Goal: Task Accomplishment & Management: Complete application form

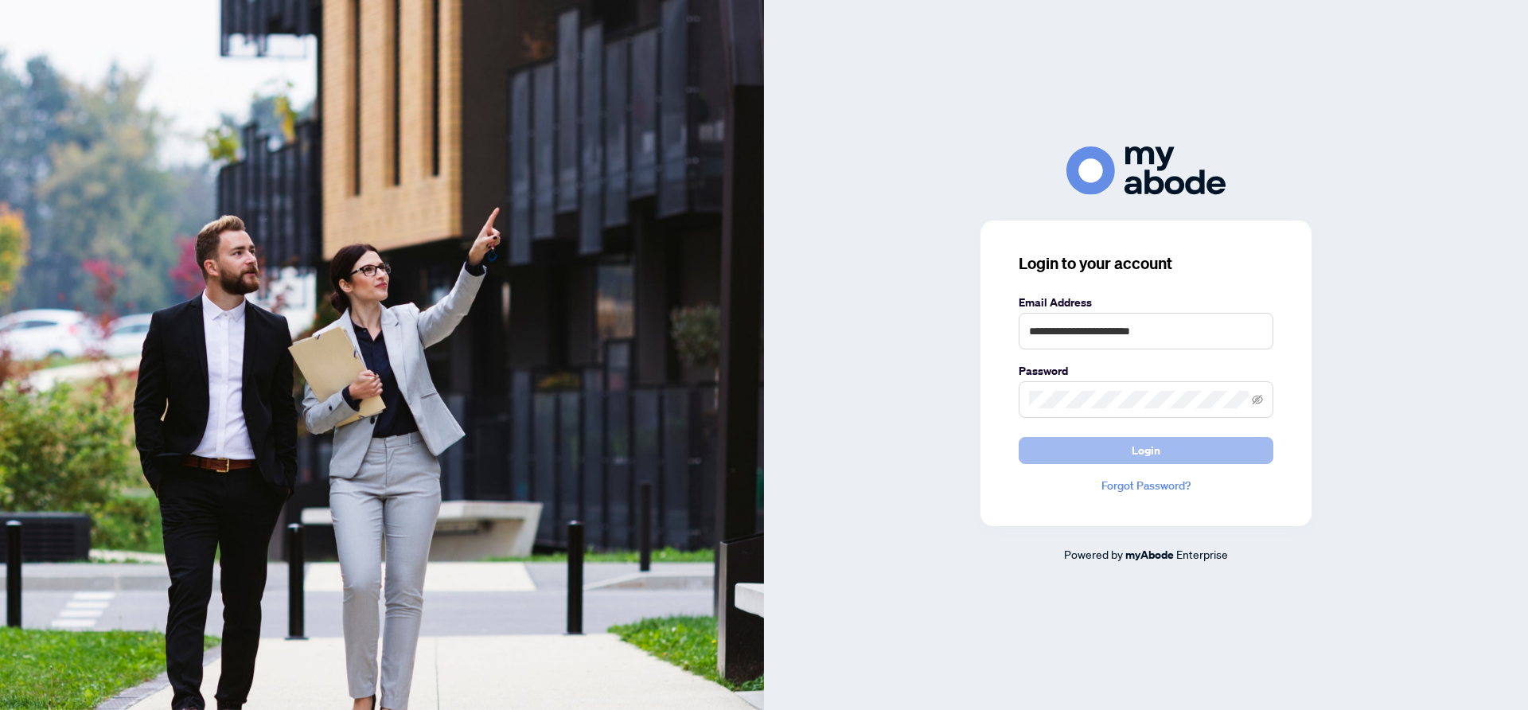
click at [1159, 448] on span "Login" at bounding box center [1146, 450] width 29 height 25
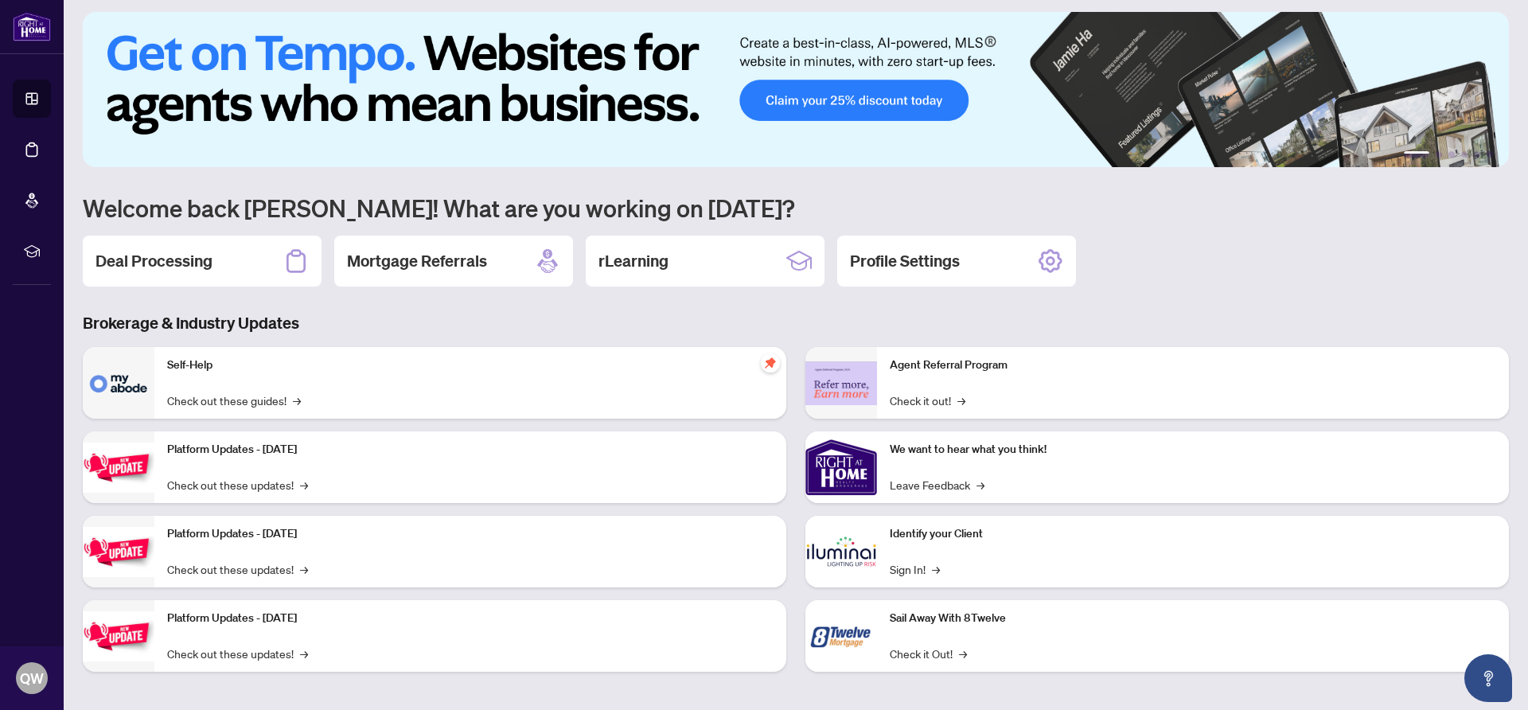
scroll to position [12, 0]
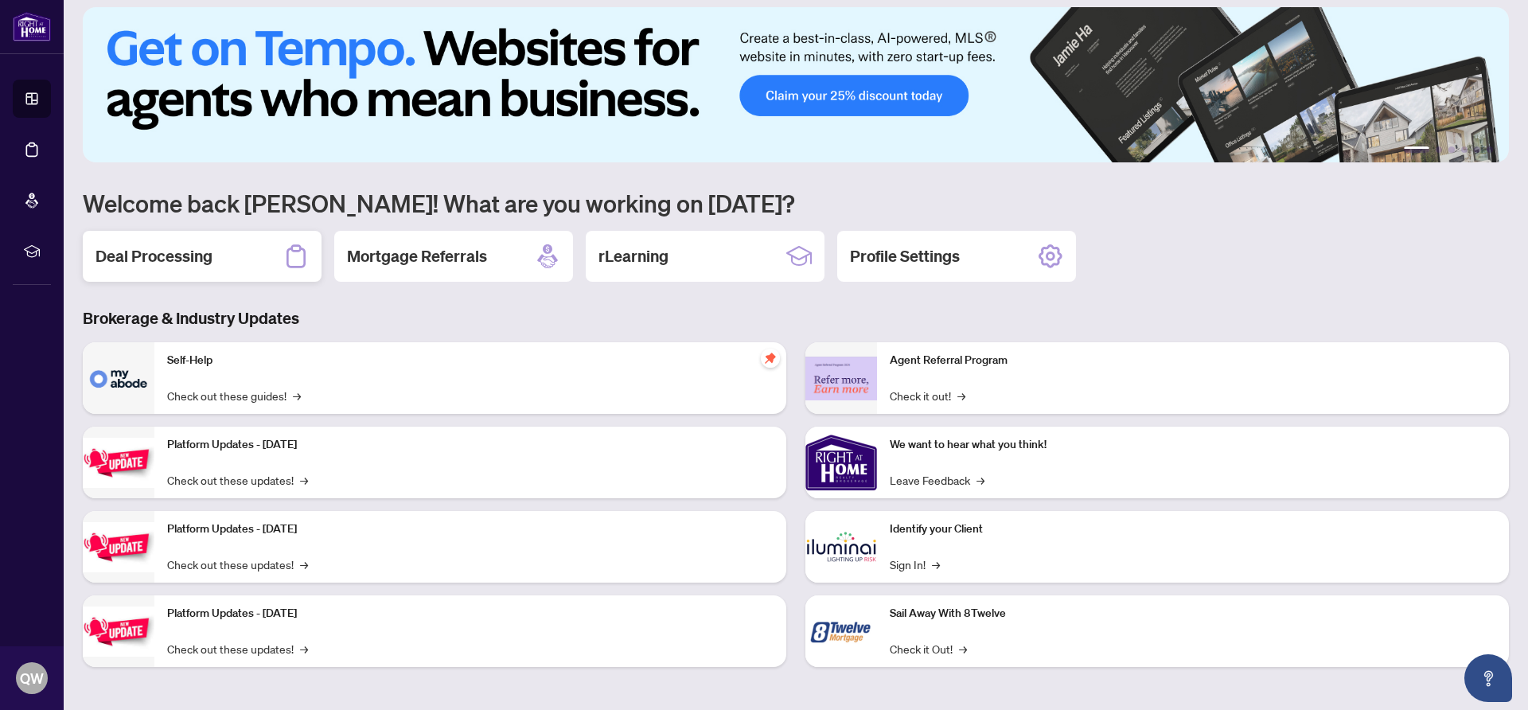
click at [162, 252] on h2 "Deal Processing" at bounding box center [153, 256] width 117 height 22
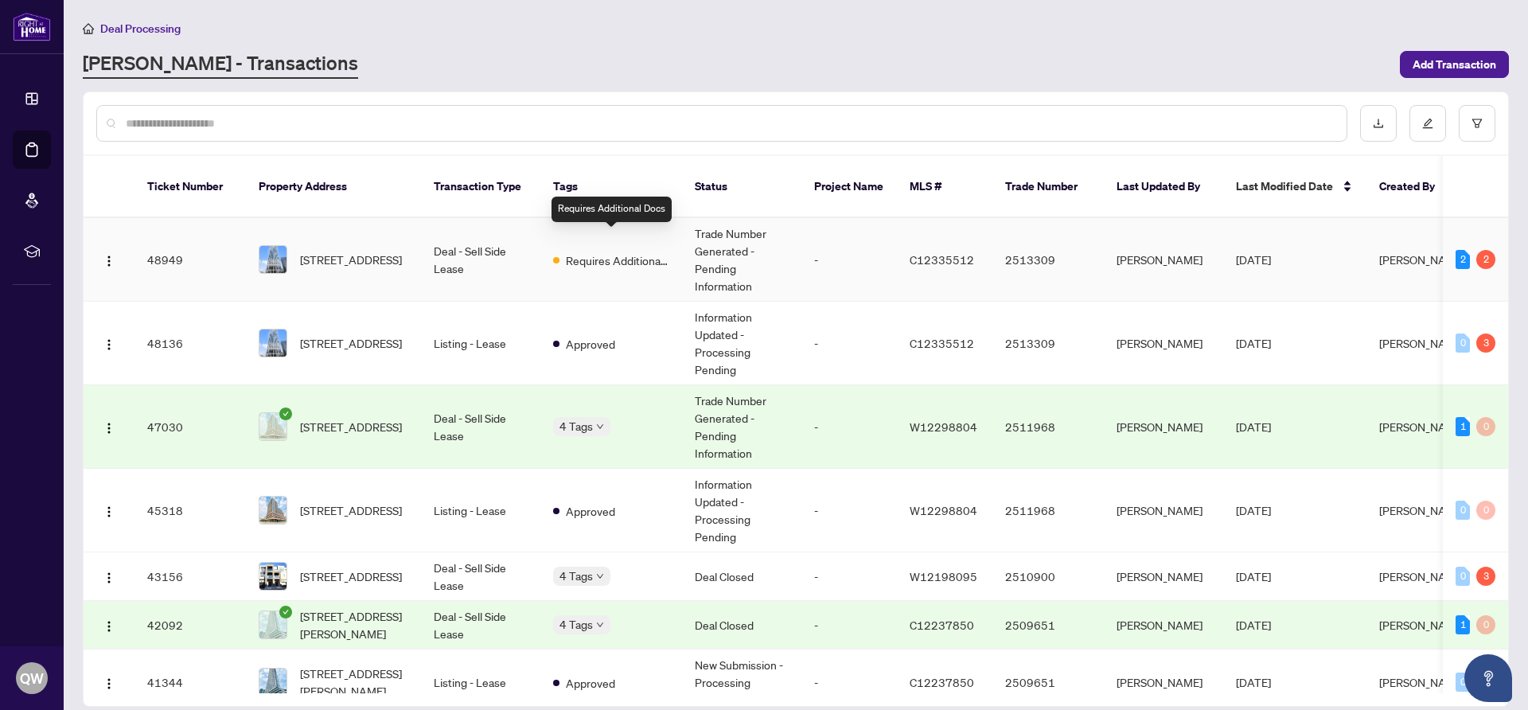
click at [612, 251] on span "Requires Additional Docs" at bounding box center [617, 260] width 103 height 18
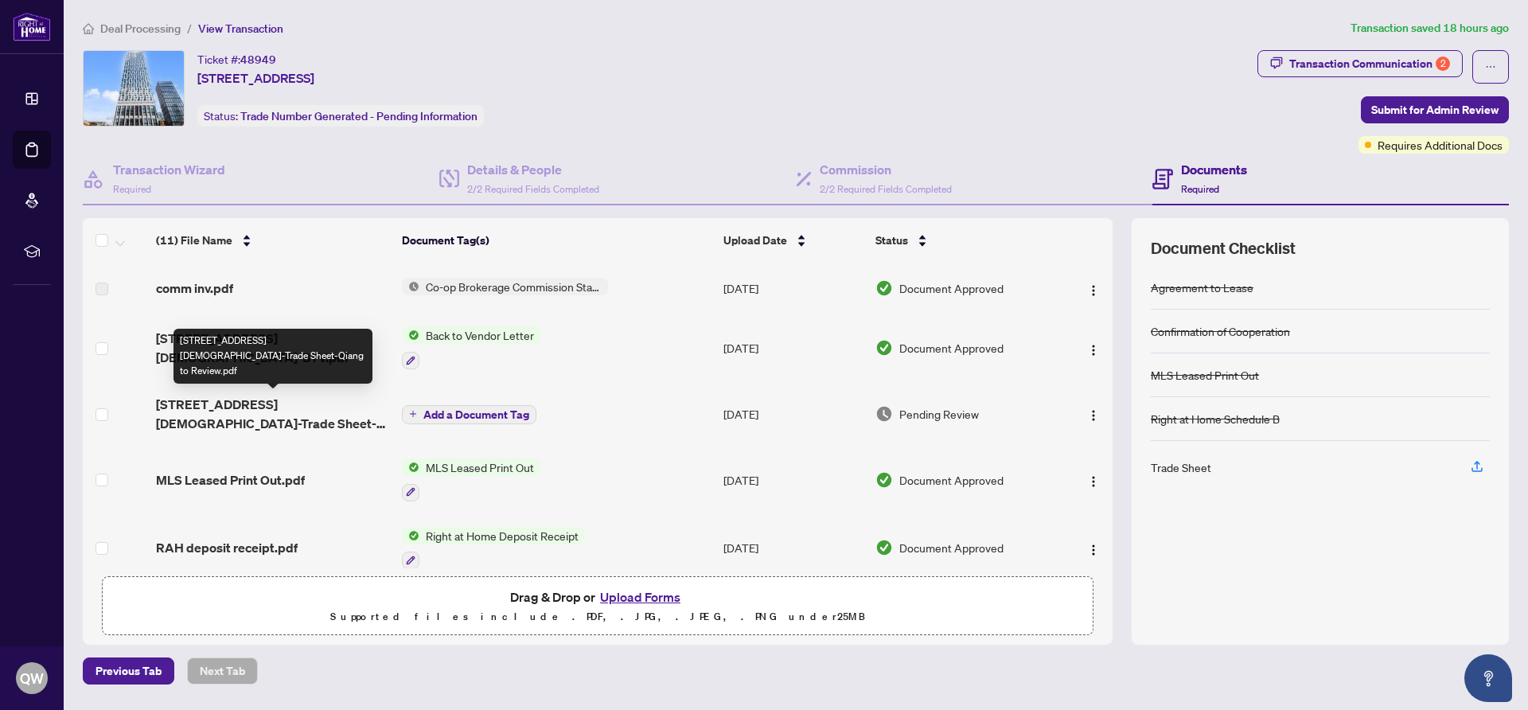
click at [283, 404] on span "[STREET_ADDRESS][DEMOGRAPHIC_DATA]-Trade Sheet-Qiang to Review.pdf" at bounding box center [272, 414] width 233 height 38
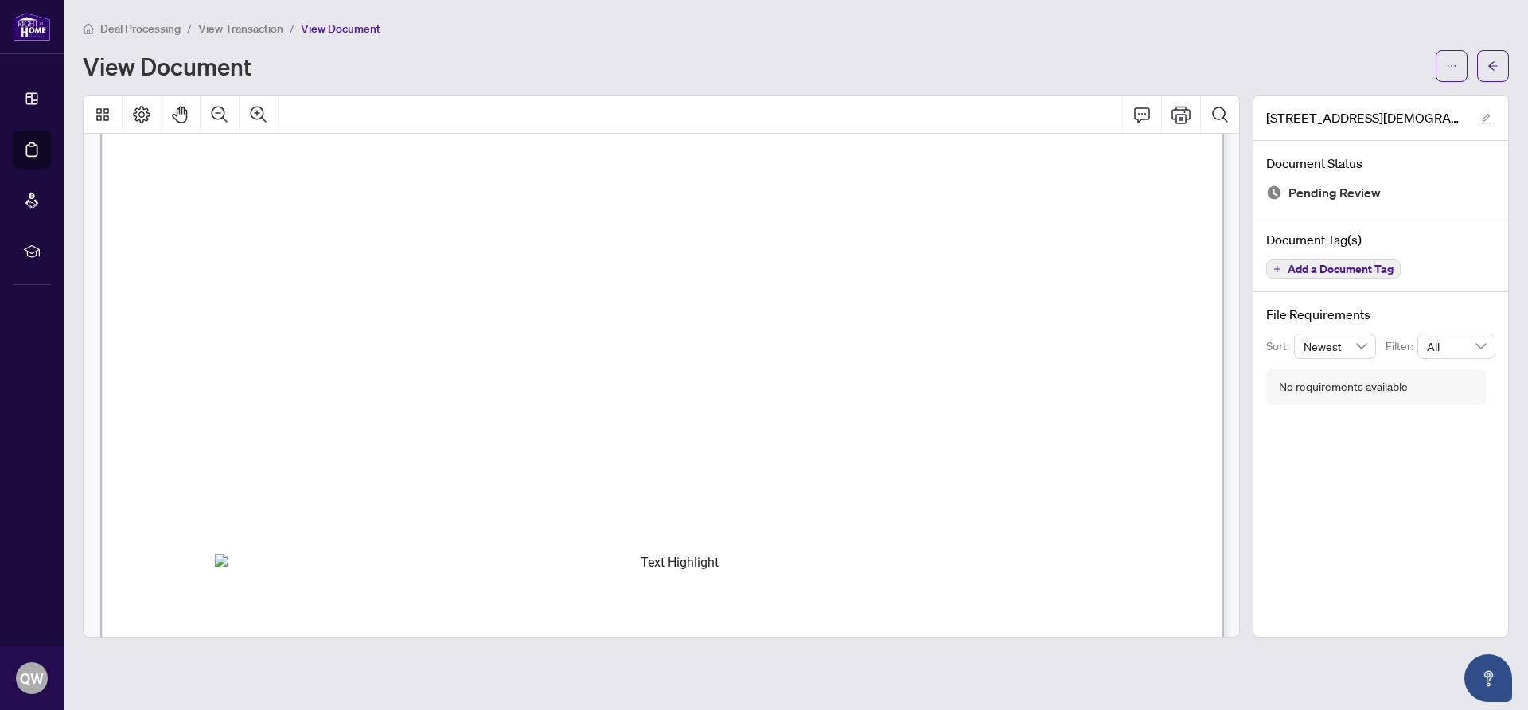
scroll to position [100, 0]
click at [1183, 117] on icon "Print" at bounding box center [1180, 115] width 19 height 18
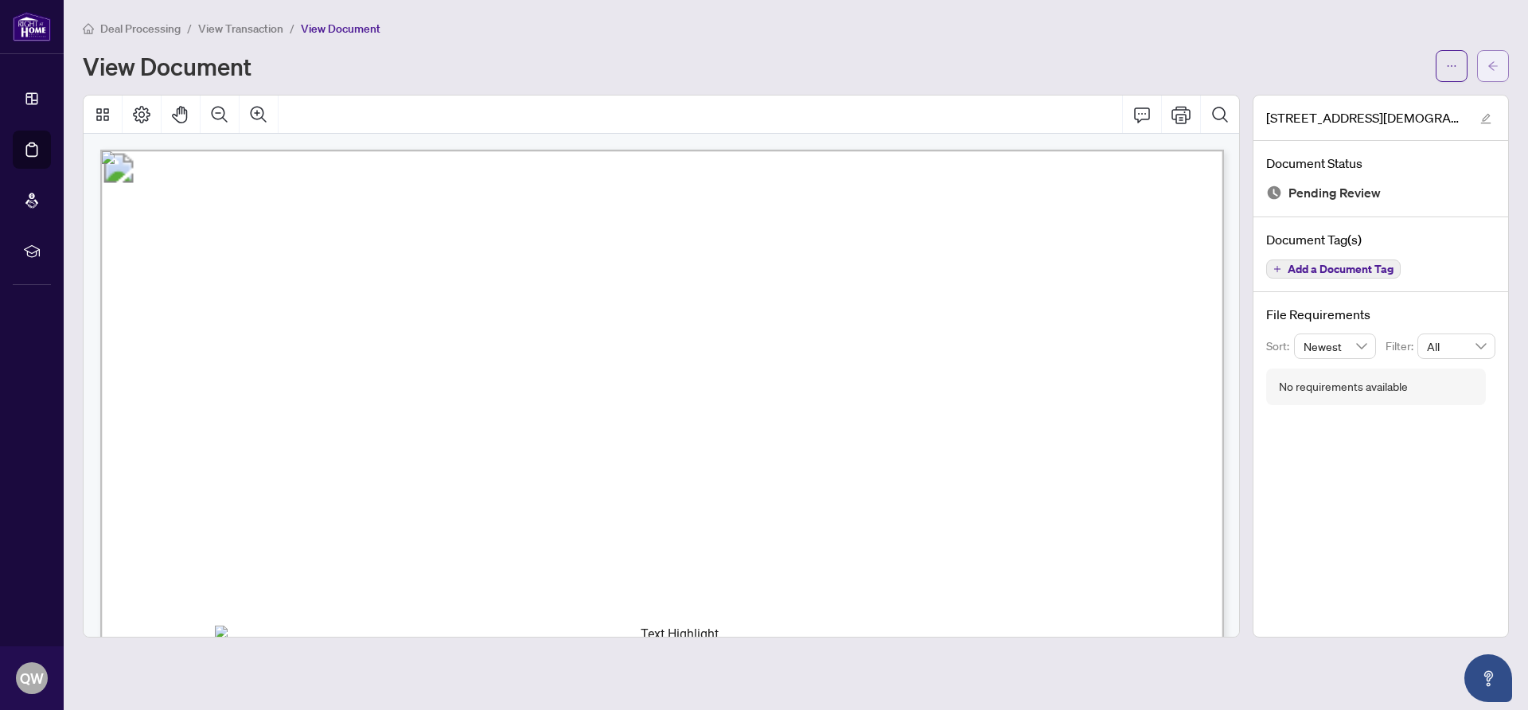
click at [1497, 64] on icon "arrow-left" at bounding box center [1492, 65] width 11 height 11
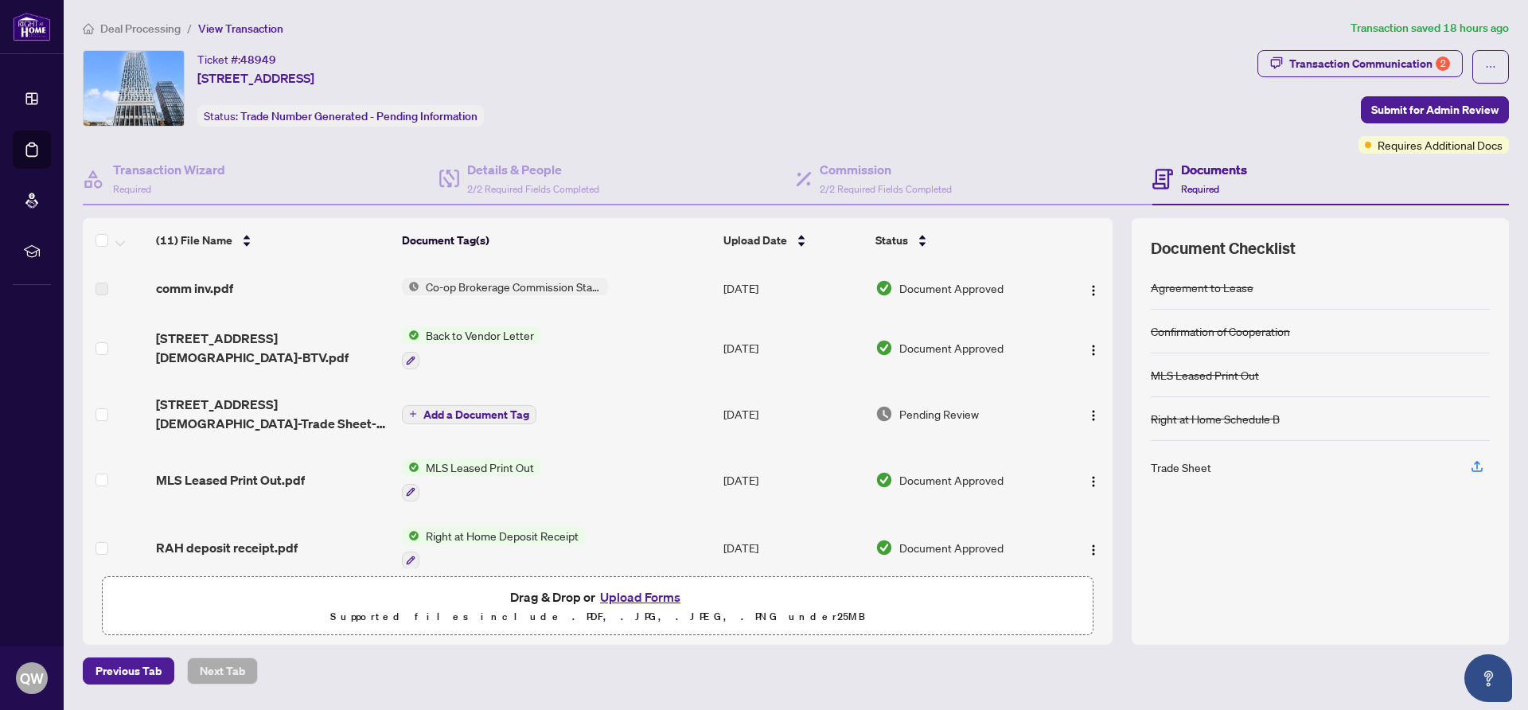
click at [646, 598] on button "Upload Forms" at bounding box center [640, 596] width 90 height 21
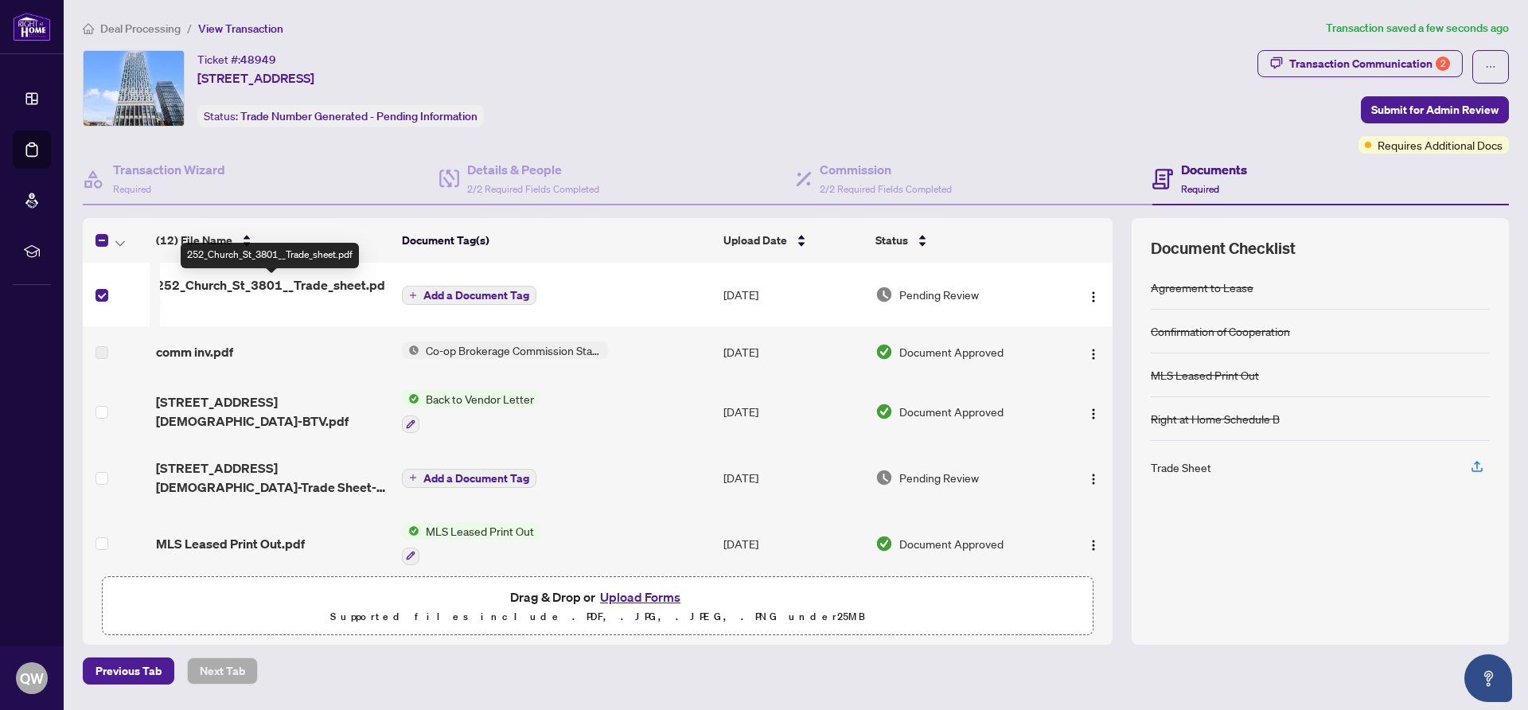
click at [228, 287] on span "252_Church_St_3801__Trade_sheet.pdf" at bounding box center [272, 294] width 233 height 38
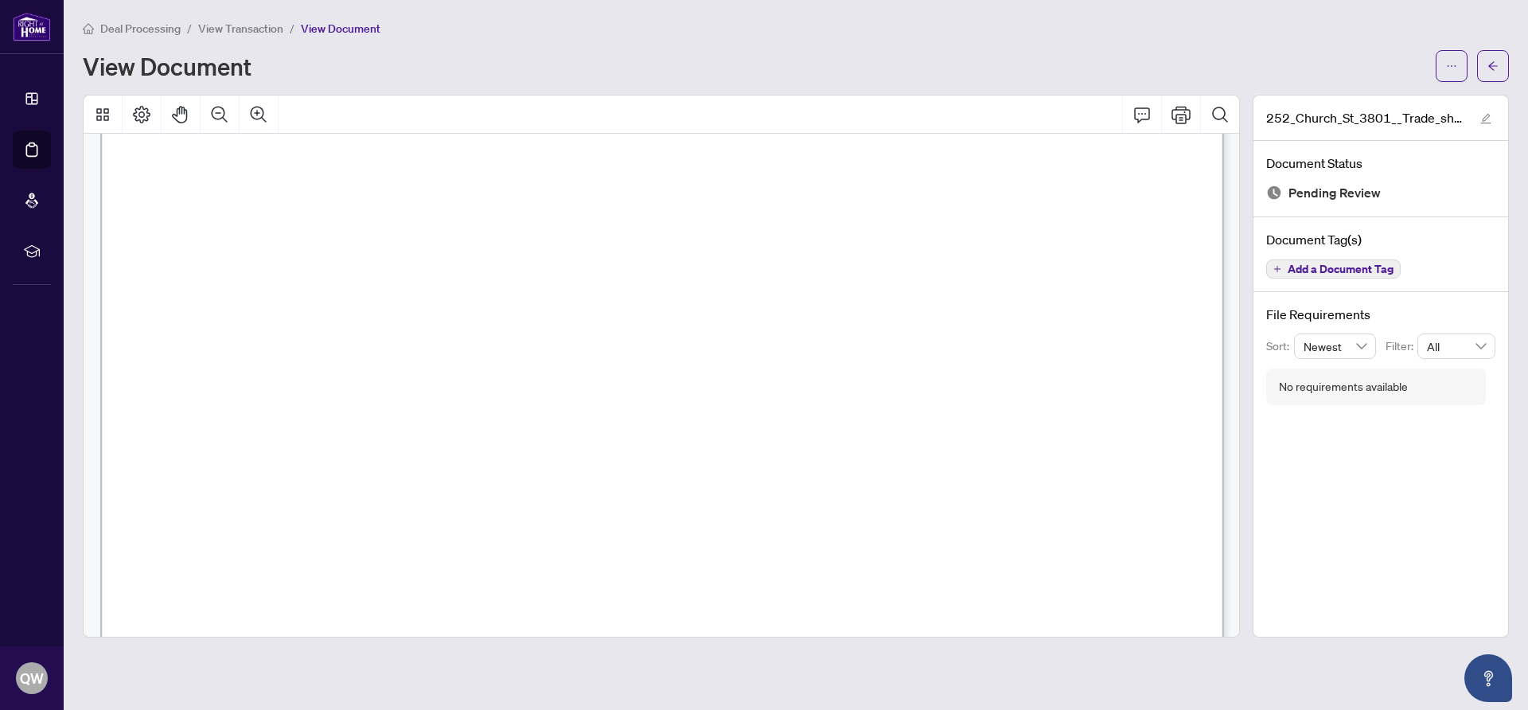
scroll to position [702, 0]
click at [1490, 65] on icon "arrow-left" at bounding box center [1492, 65] width 11 height 11
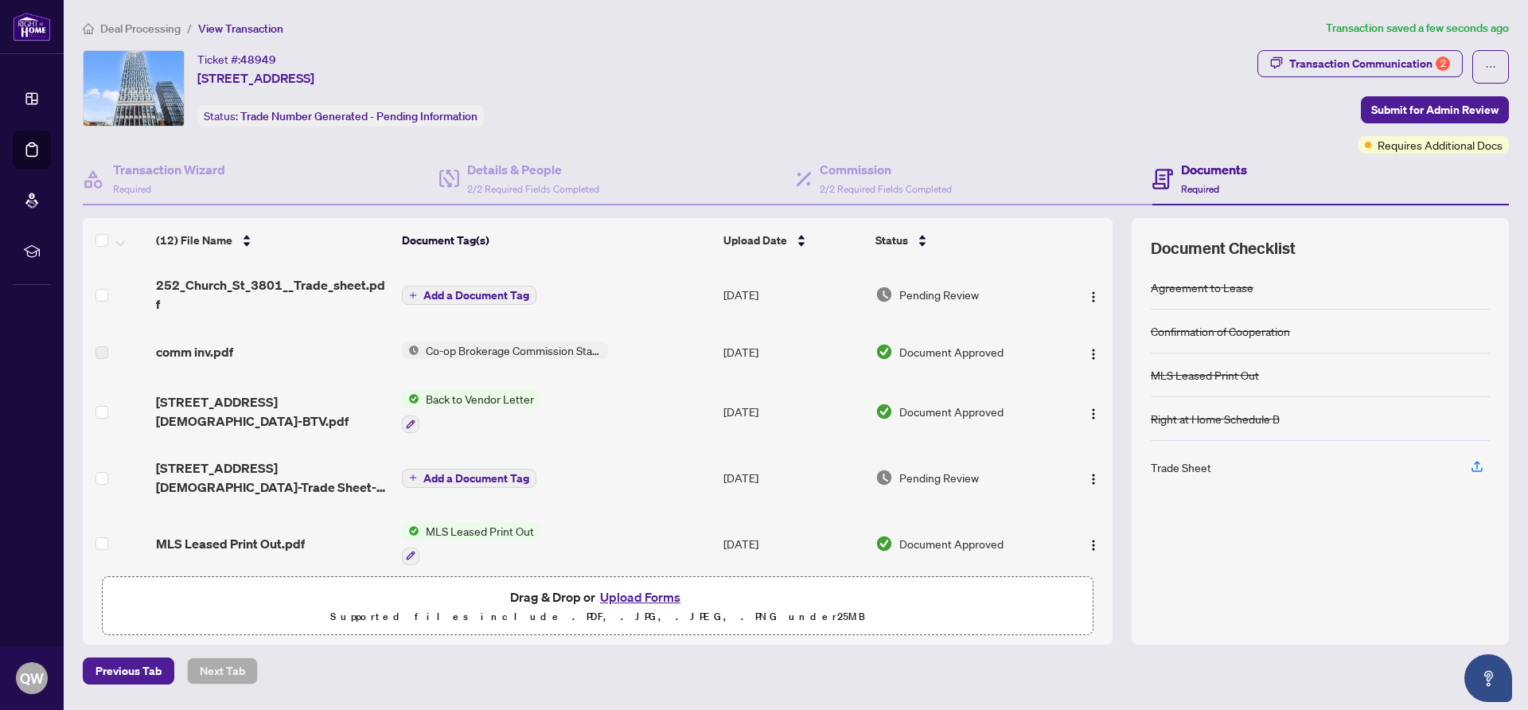
click at [486, 290] on span "Add a Document Tag" at bounding box center [476, 295] width 106 height 11
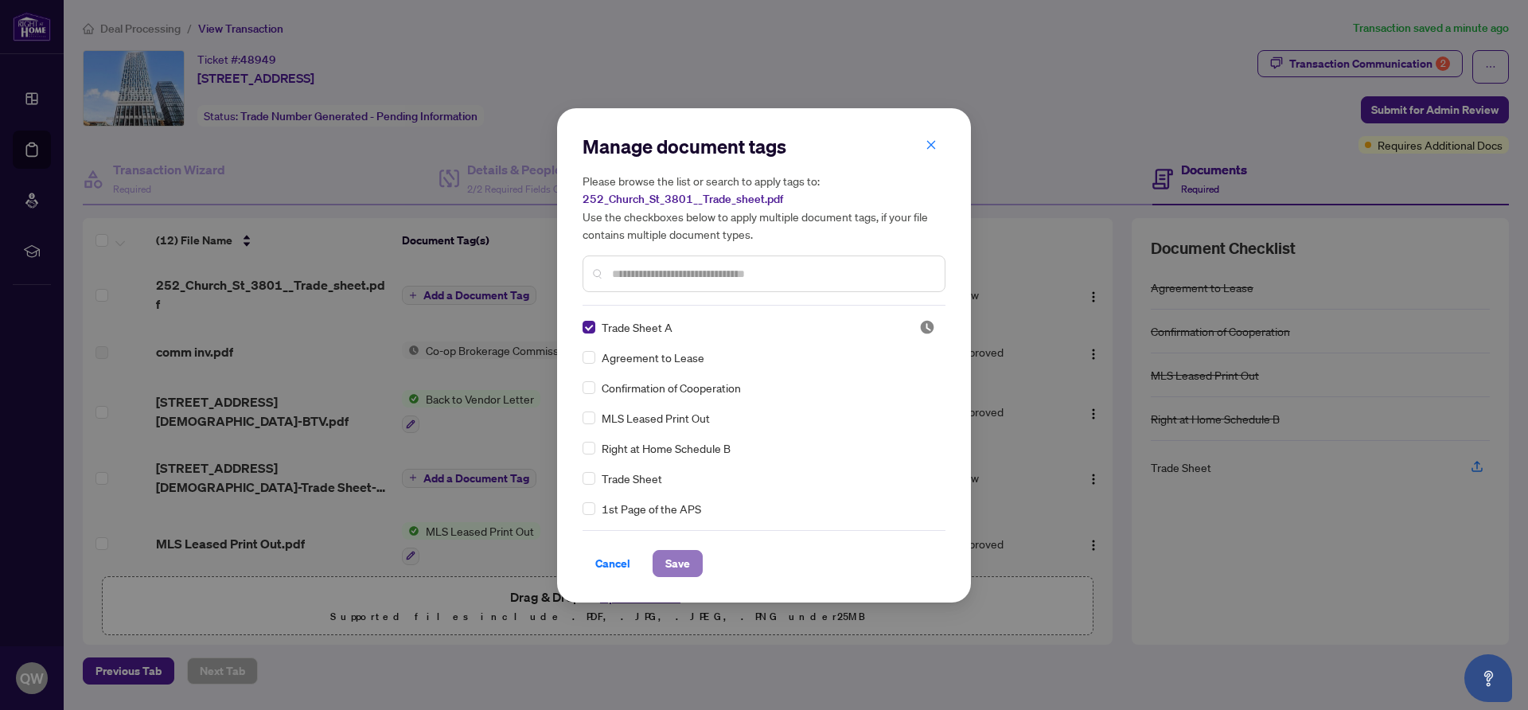
click at [684, 563] on span "Save" at bounding box center [677, 563] width 25 height 25
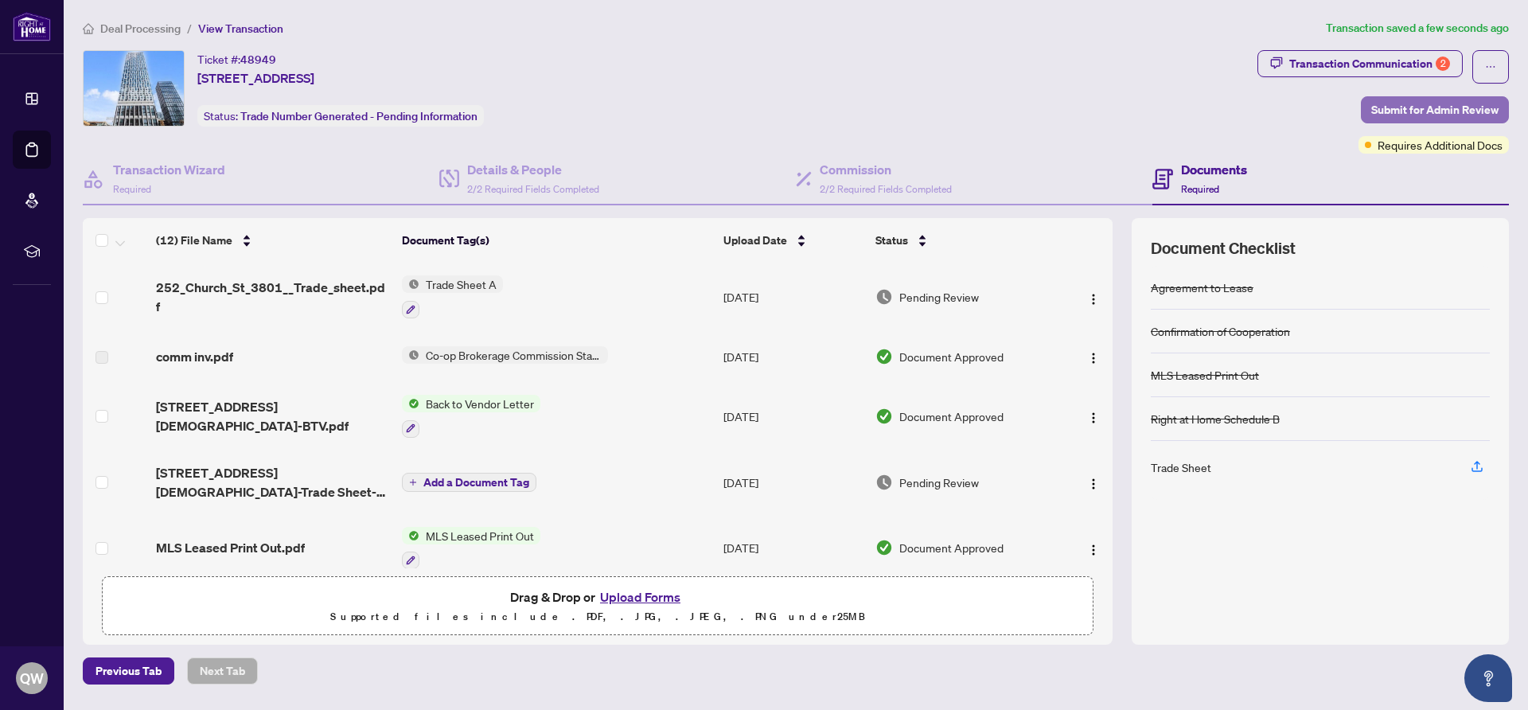
click at [1456, 105] on span "Submit for Admin Review" at bounding box center [1434, 109] width 127 height 25
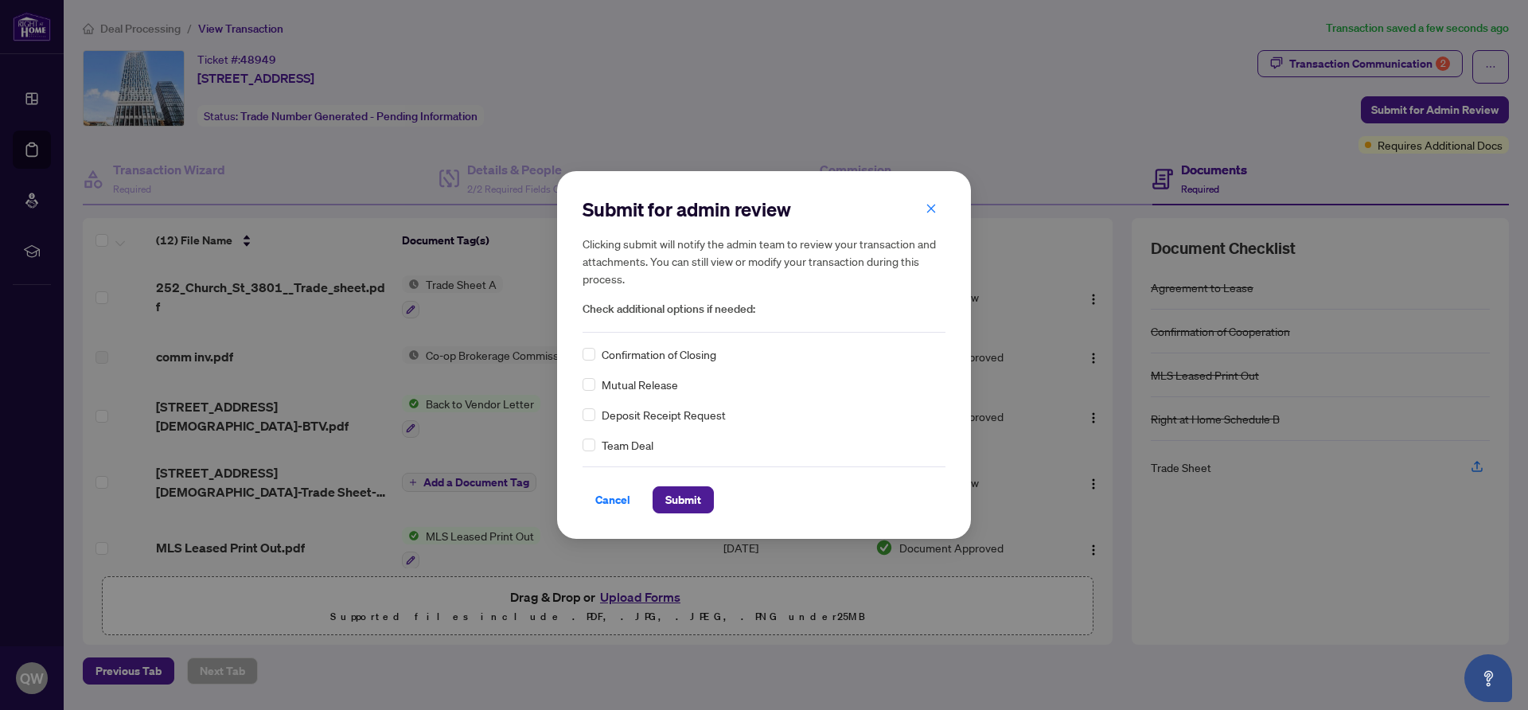
click at [581, 354] on div "Submit for admin review Clicking submit will notify the admin team to review yo…" at bounding box center [764, 354] width 414 height 367
click at [694, 503] on span "Submit" at bounding box center [683, 499] width 36 height 25
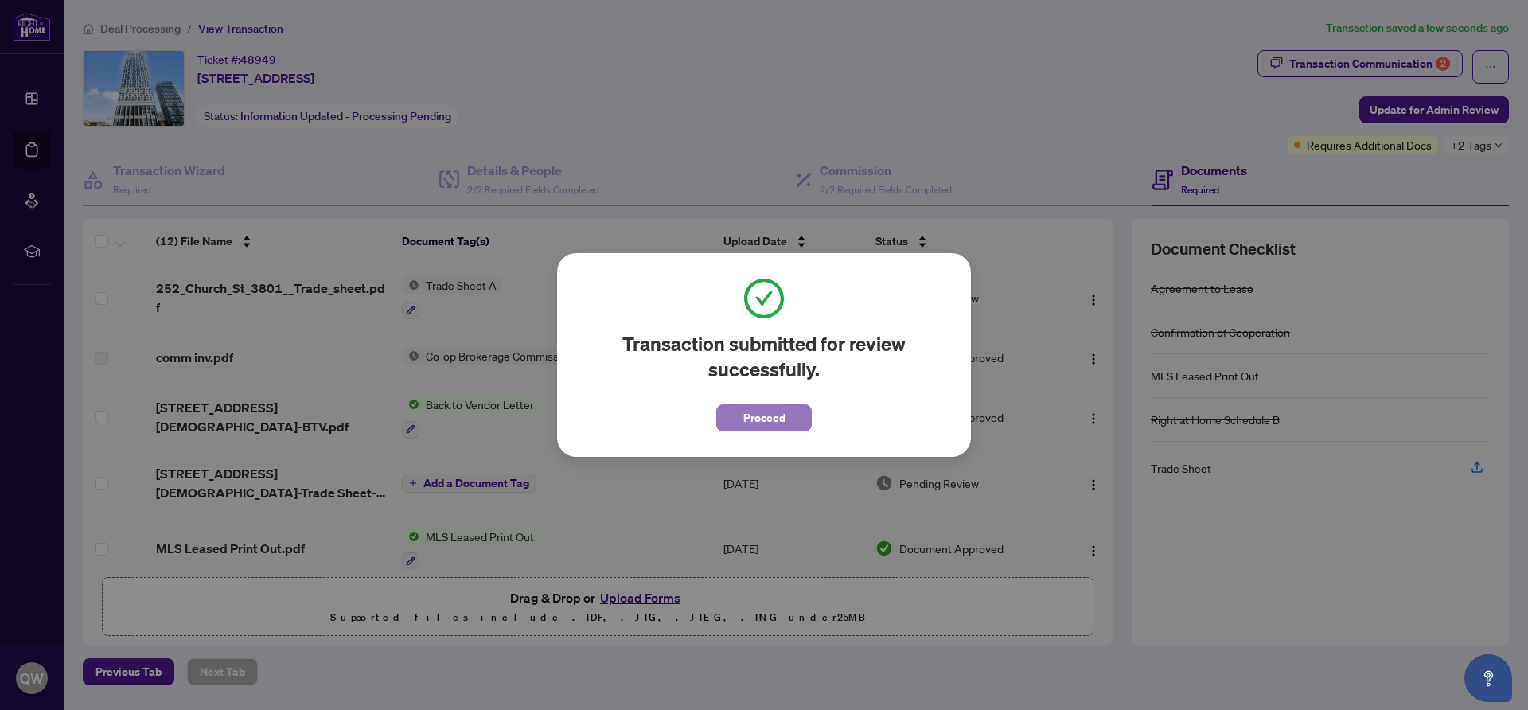
click at [754, 421] on span "Proceed" at bounding box center [764, 417] width 42 height 25
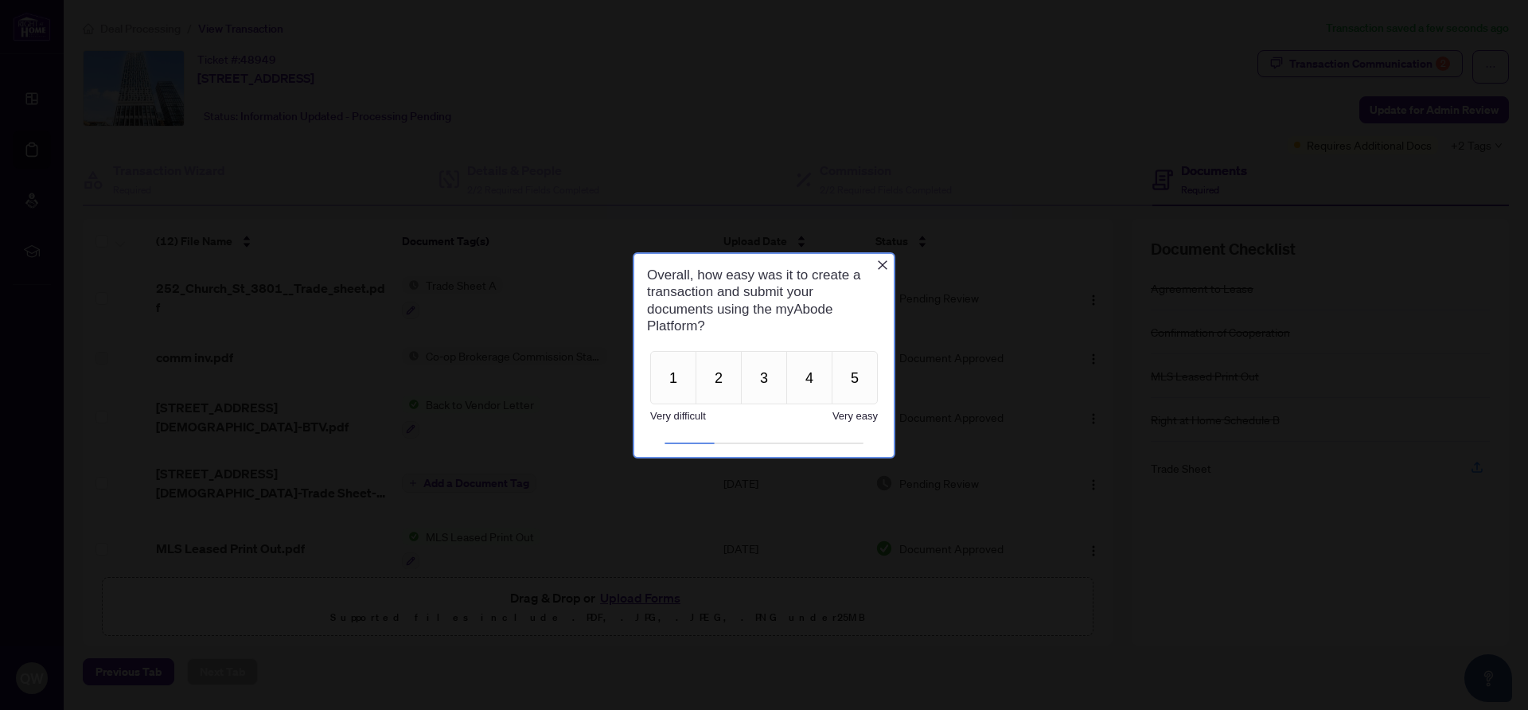
click at [861, 419] on span "Very easy" at bounding box center [854, 415] width 45 height 12
click at [856, 387] on button "5" at bounding box center [855, 376] width 46 height 53
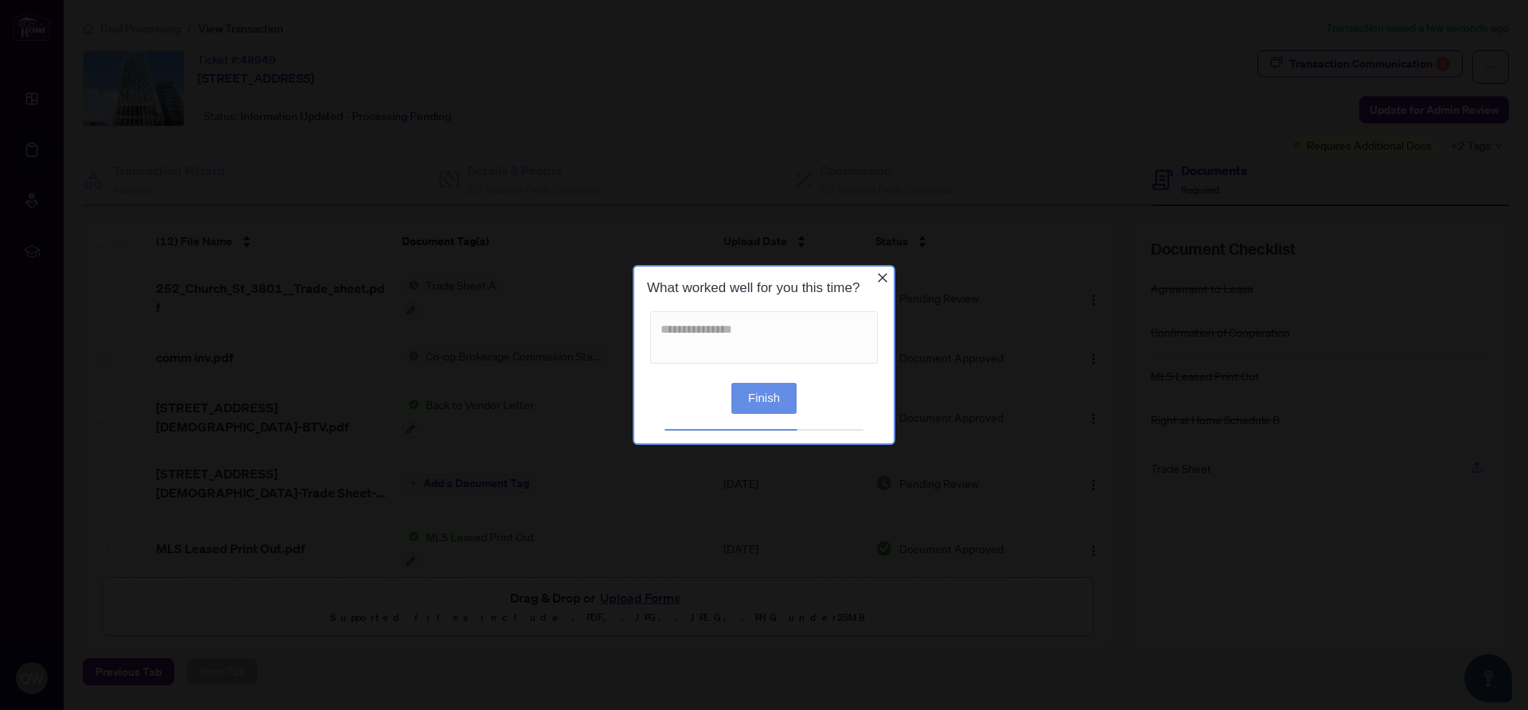
click at [883, 278] on icon "Close button" at bounding box center [883, 279] width 10 height 10
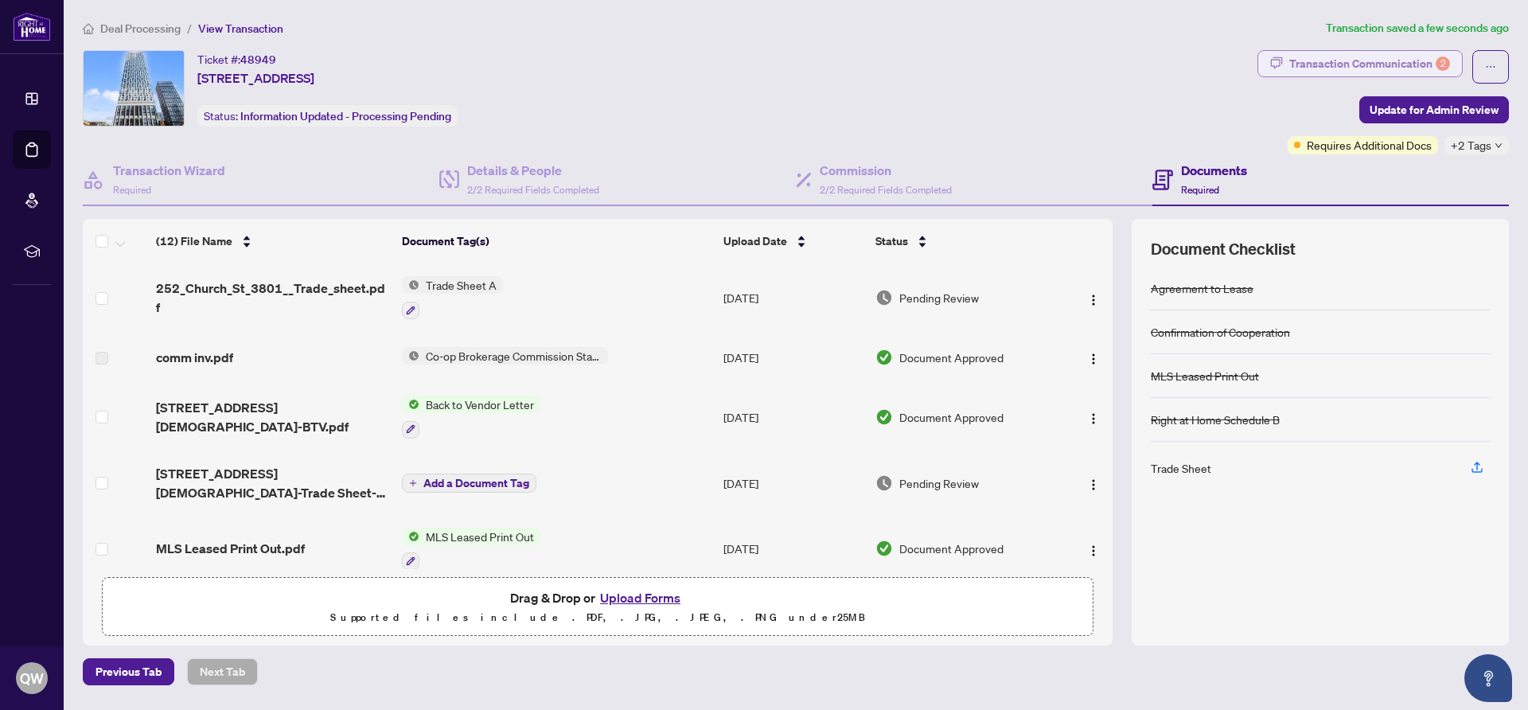
click at [1316, 56] on div "Transaction Communication 2" at bounding box center [1369, 63] width 161 height 25
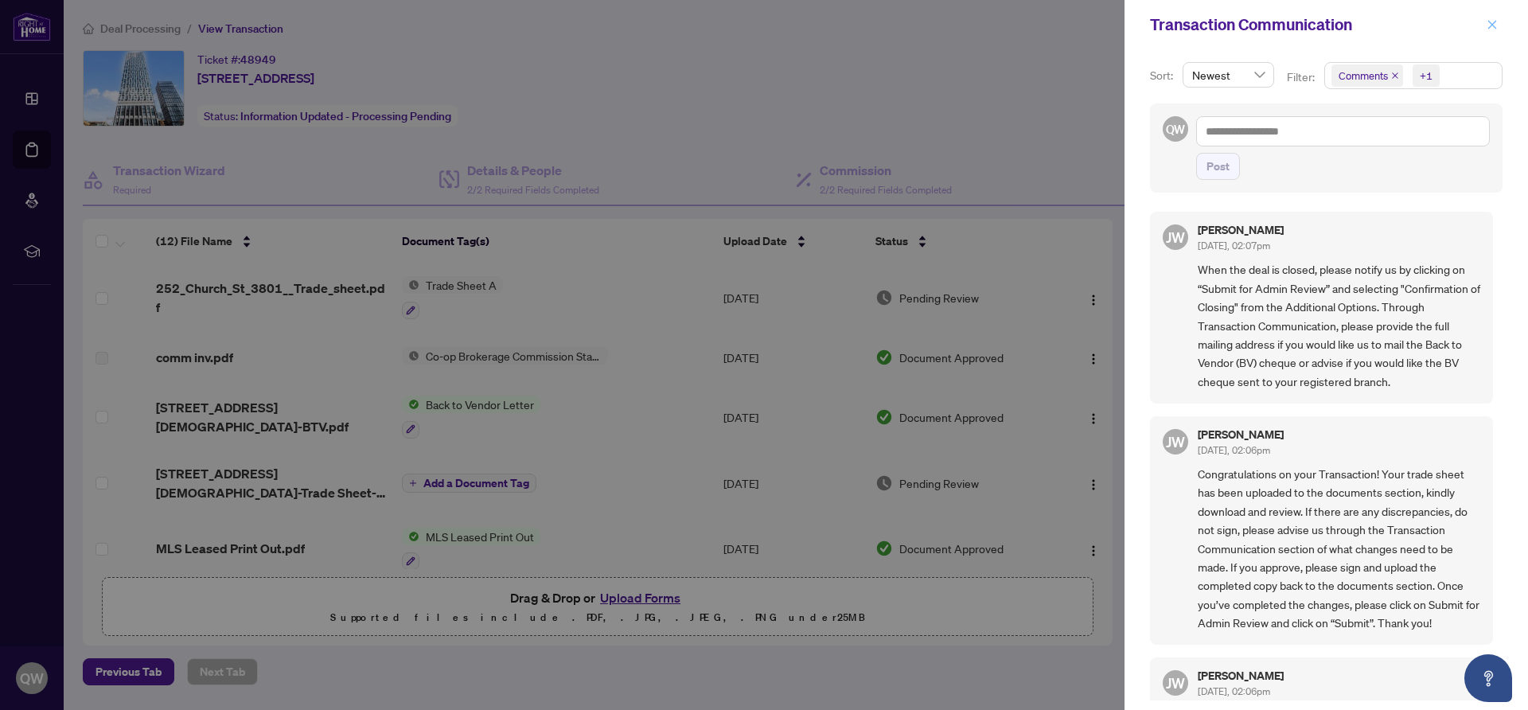
click at [1497, 29] on icon "close" at bounding box center [1492, 24] width 11 height 11
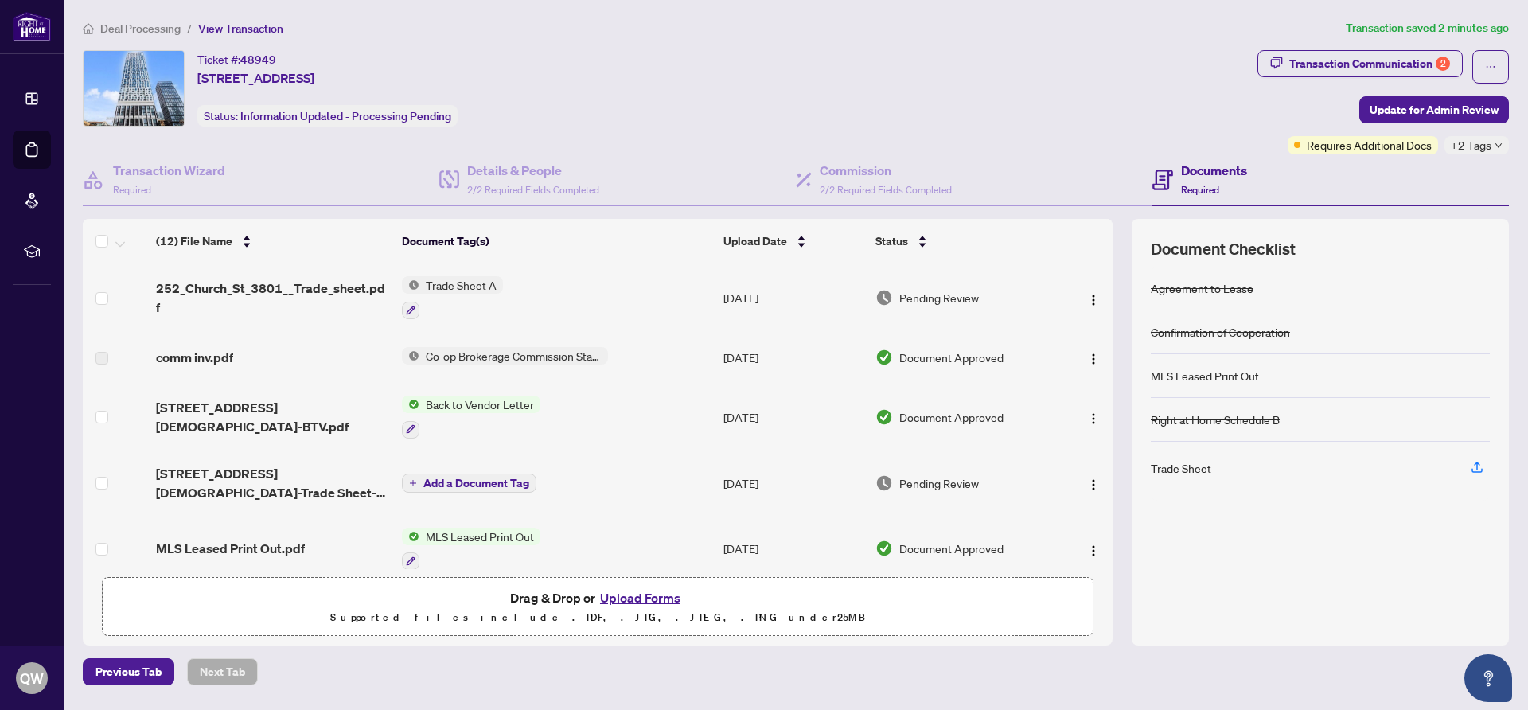
click at [145, 28] on span "Deal Processing" at bounding box center [140, 28] width 80 height 14
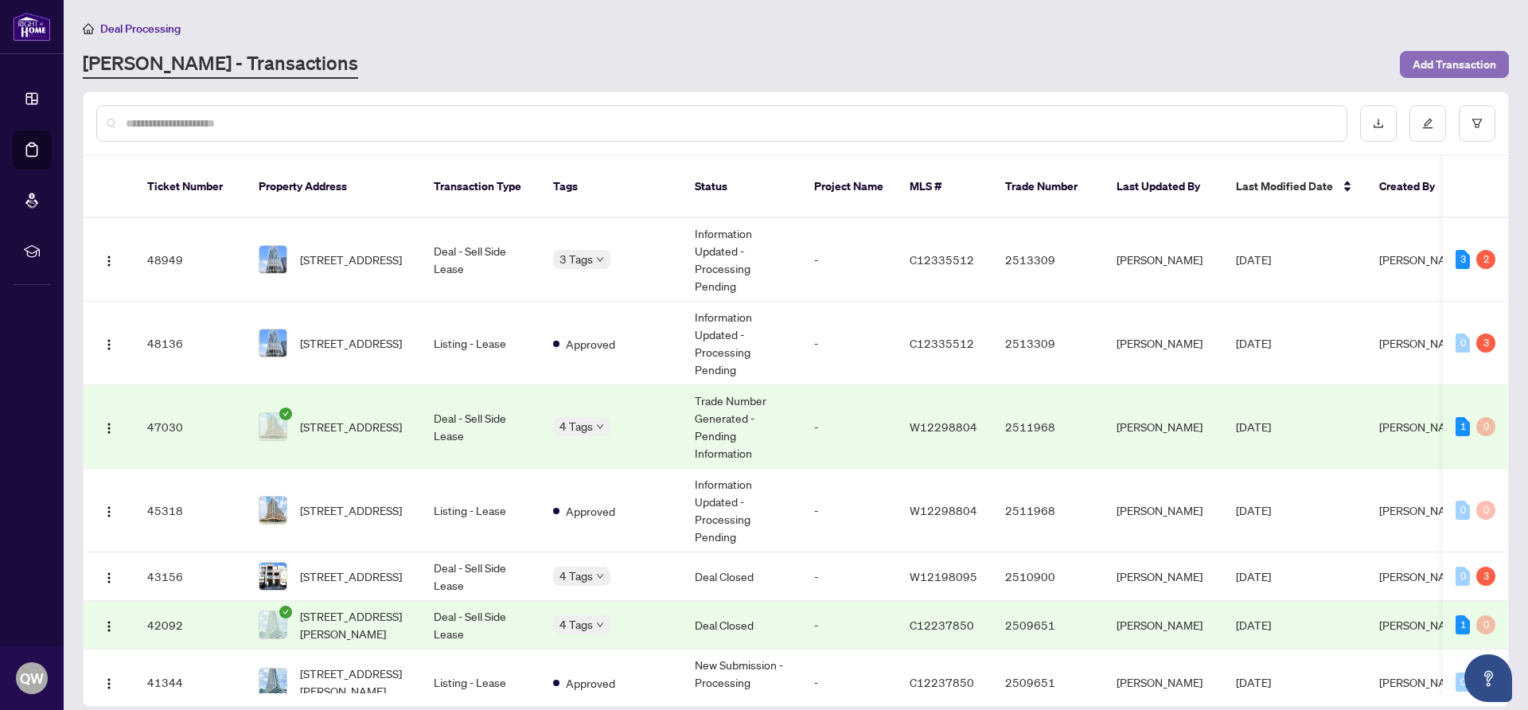
click at [1448, 62] on span "Add Transaction" at bounding box center [1455, 64] width 84 height 25
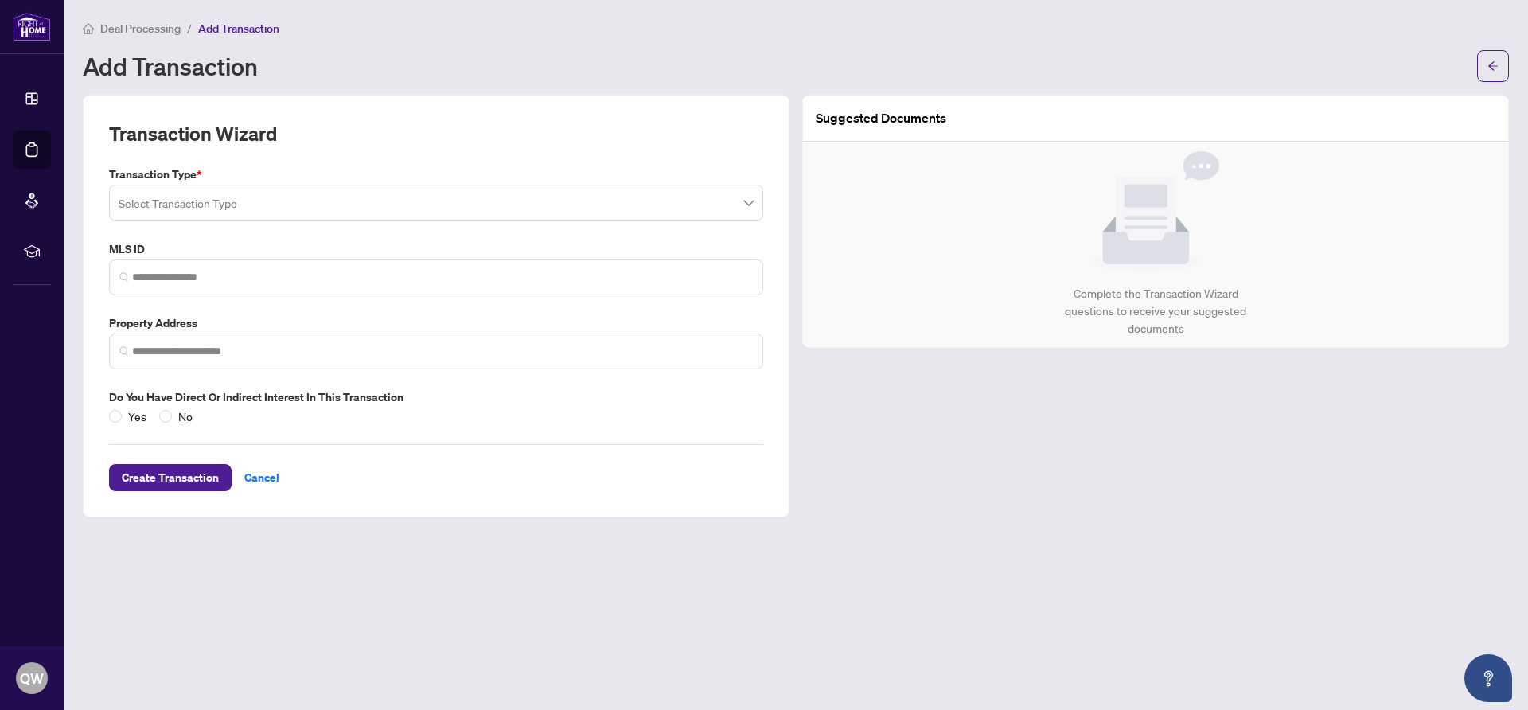
click at [259, 208] on input "search" at bounding box center [429, 205] width 621 height 35
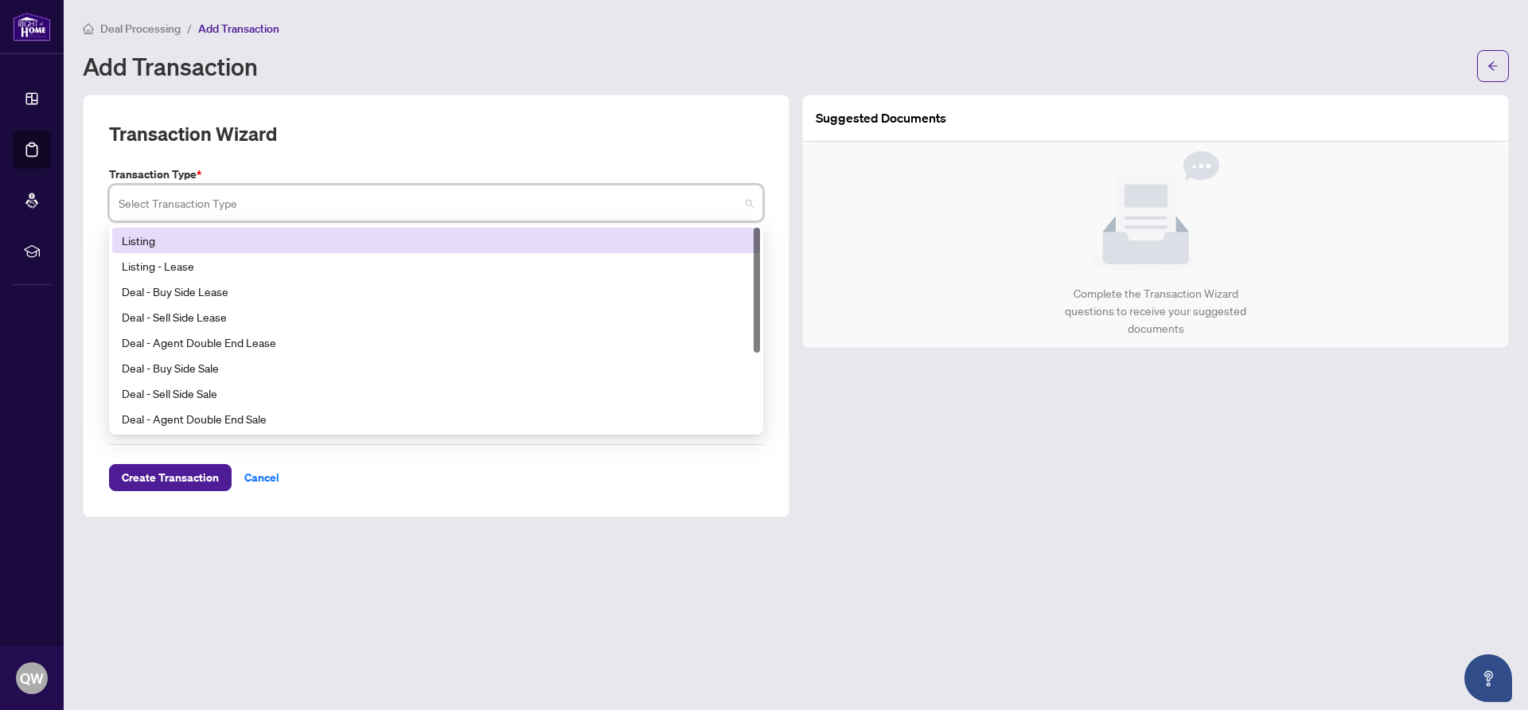
click at [196, 237] on div "Listing" at bounding box center [436, 241] width 629 height 18
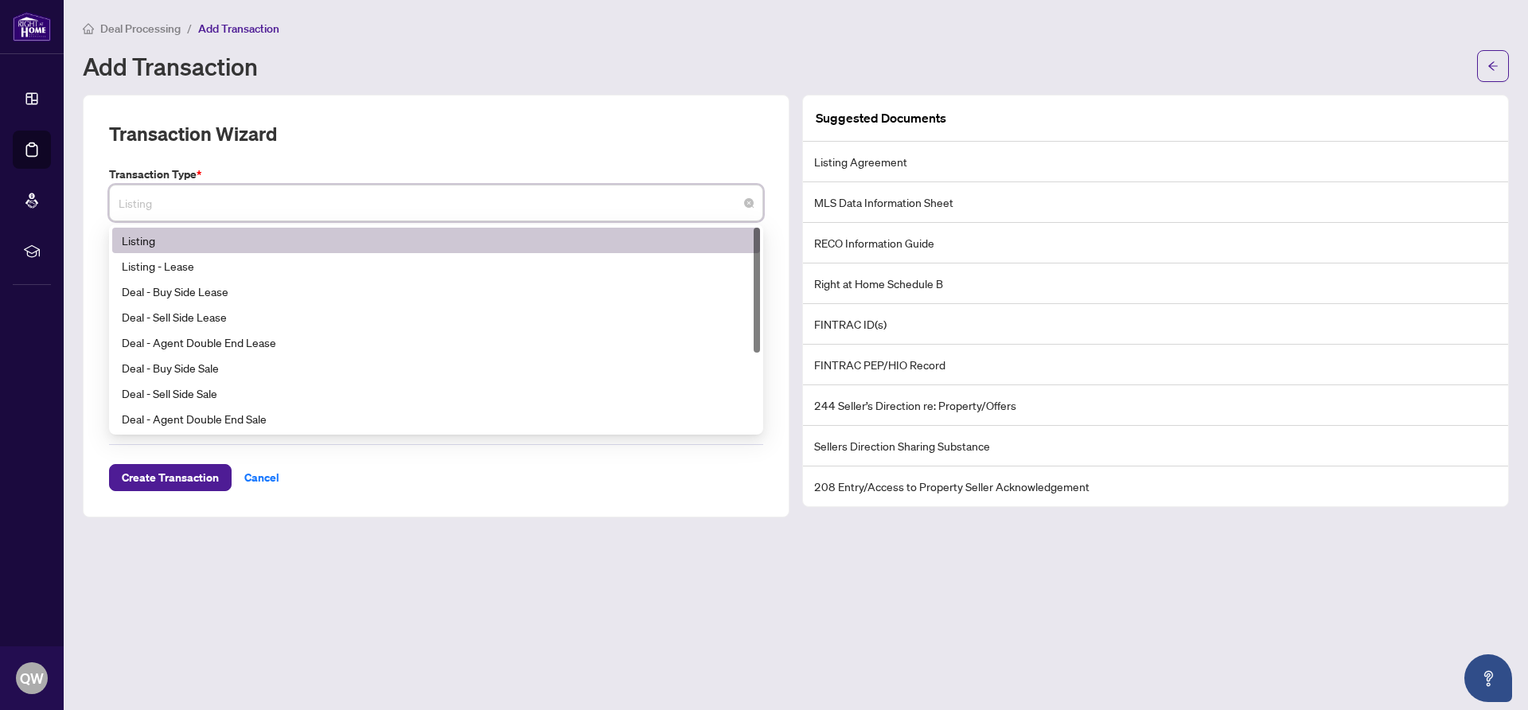
click at [499, 202] on span "Listing" at bounding box center [436, 203] width 635 height 30
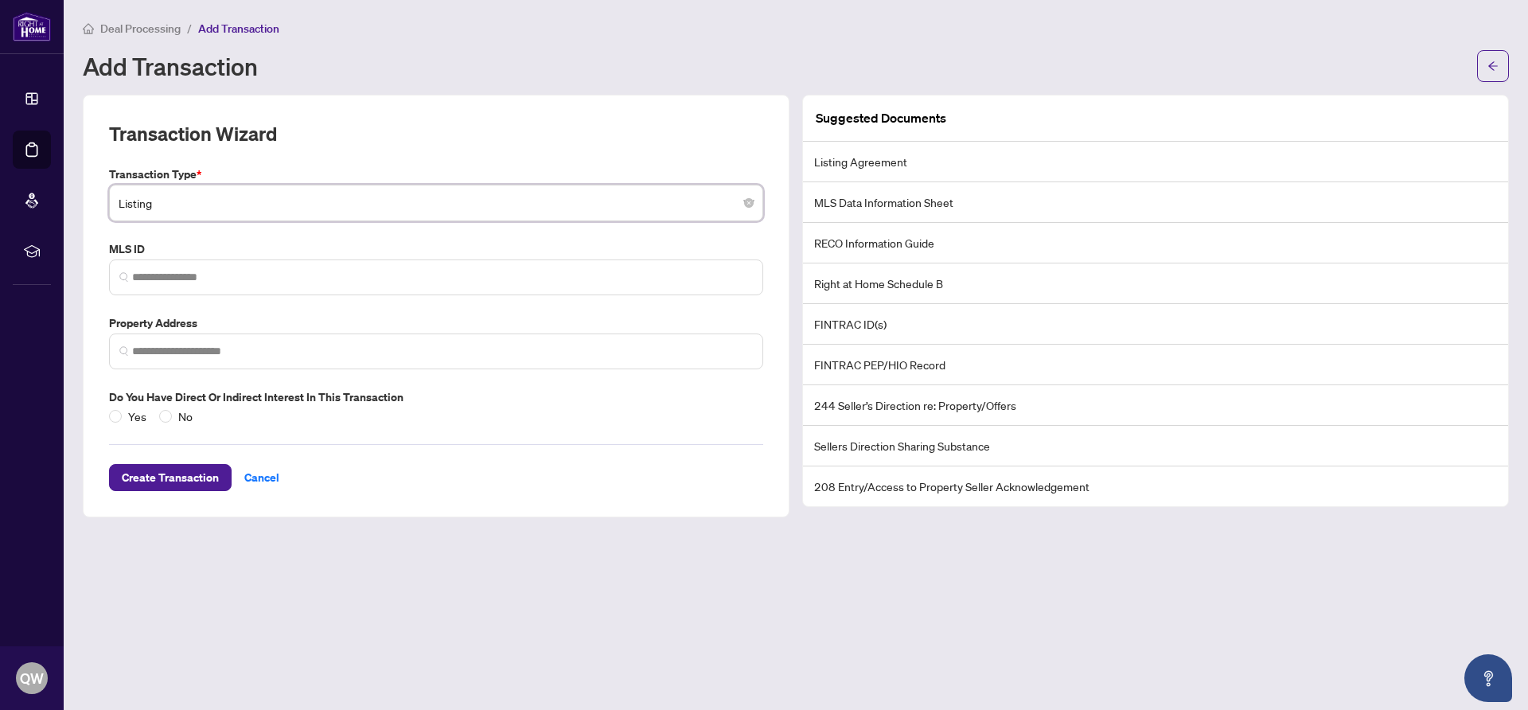
drag, startPoint x: 72, startPoint y: 117, endPoint x: 99, endPoint y: 143, distance: 37.1
click at [73, 117] on main "Deal Processing / Add Transaction Add Transaction Transaction Wizard Transactio…" at bounding box center [796, 355] width 1464 height 710
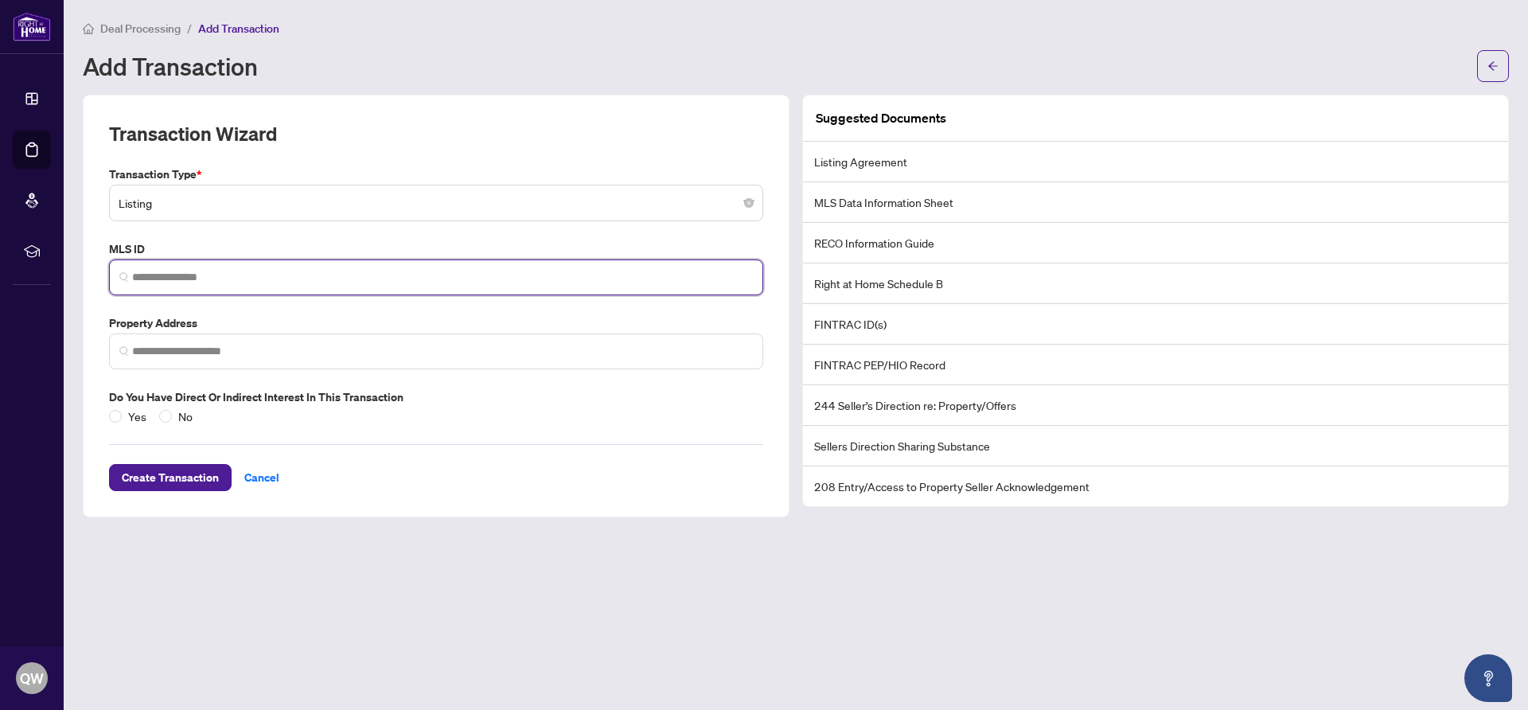
click at [167, 275] on input "search" at bounding box center [442, 277] width 621 height 17
paste input "*********"
type input "*********"
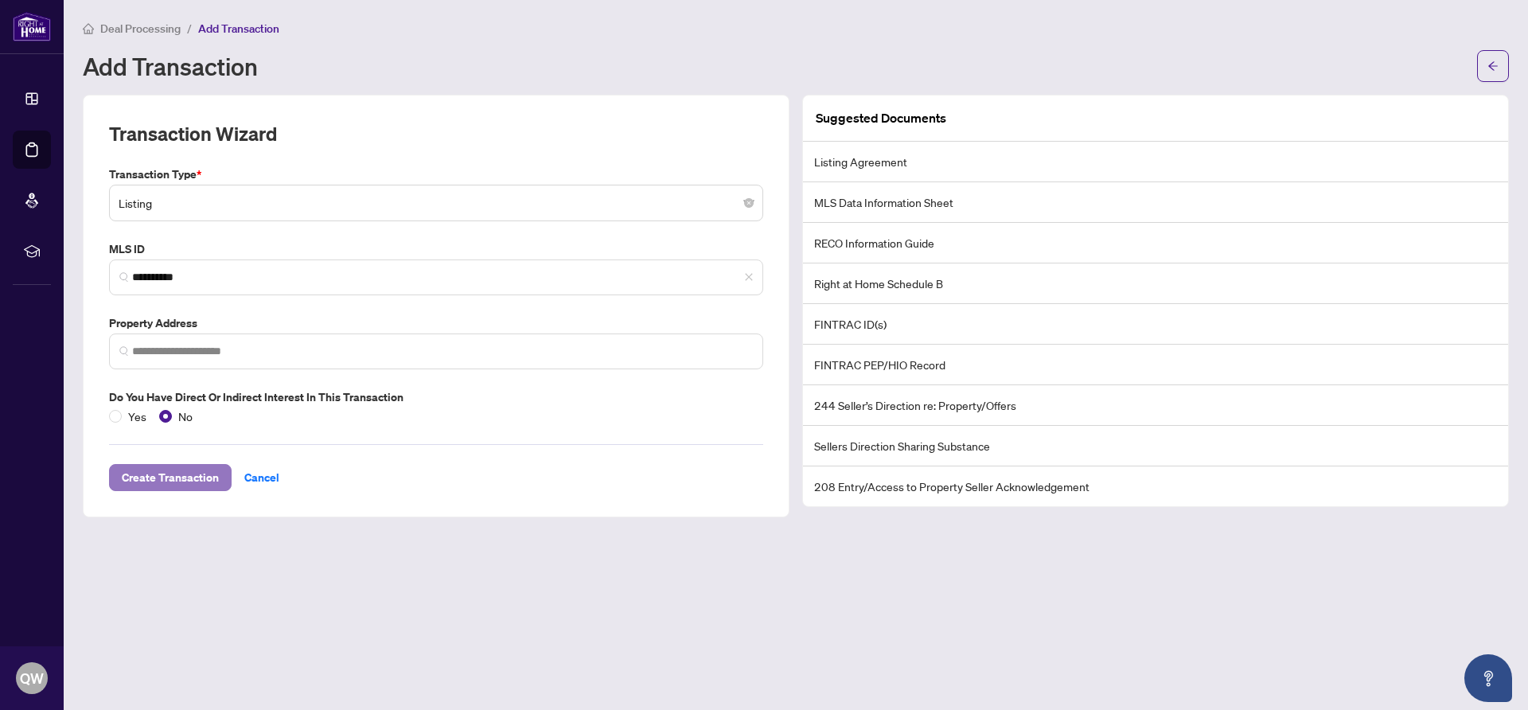
click at [182, 476] on span "Create Transaction" at bounding box center [170, 477] width 97 height 25
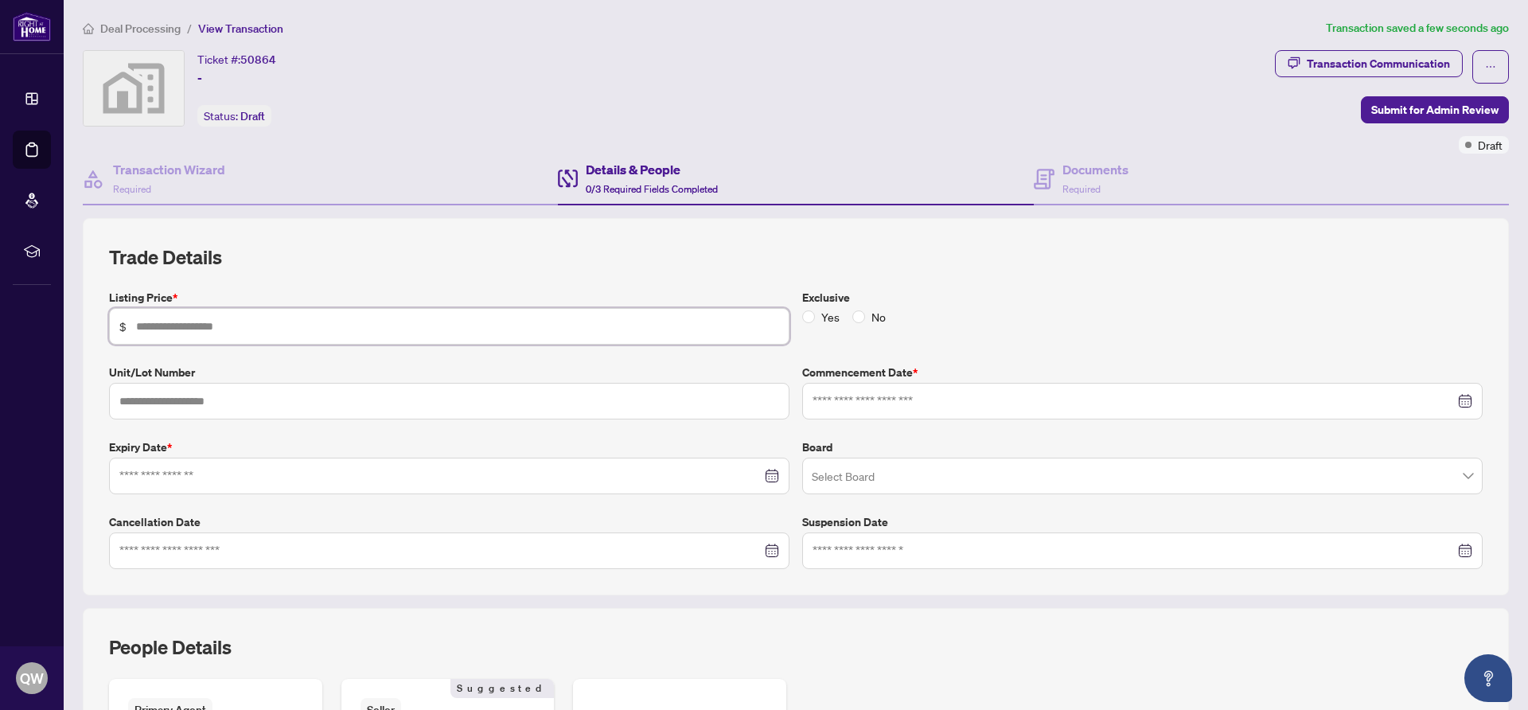
click at [263, 329] on input "text" at bounding box center [457, 327] width 643 height 18
type input "*********"
click at [91, 349] on div "Trade Details Listing Price * $ ********* Exclusive Yes No Unit/Lot Number Comm…" at bounding box center [796, 406] width 1426 height 377
click at [1469, 399] on div at bounding box center [1142, 401] width 660 height 18
type input "**********"
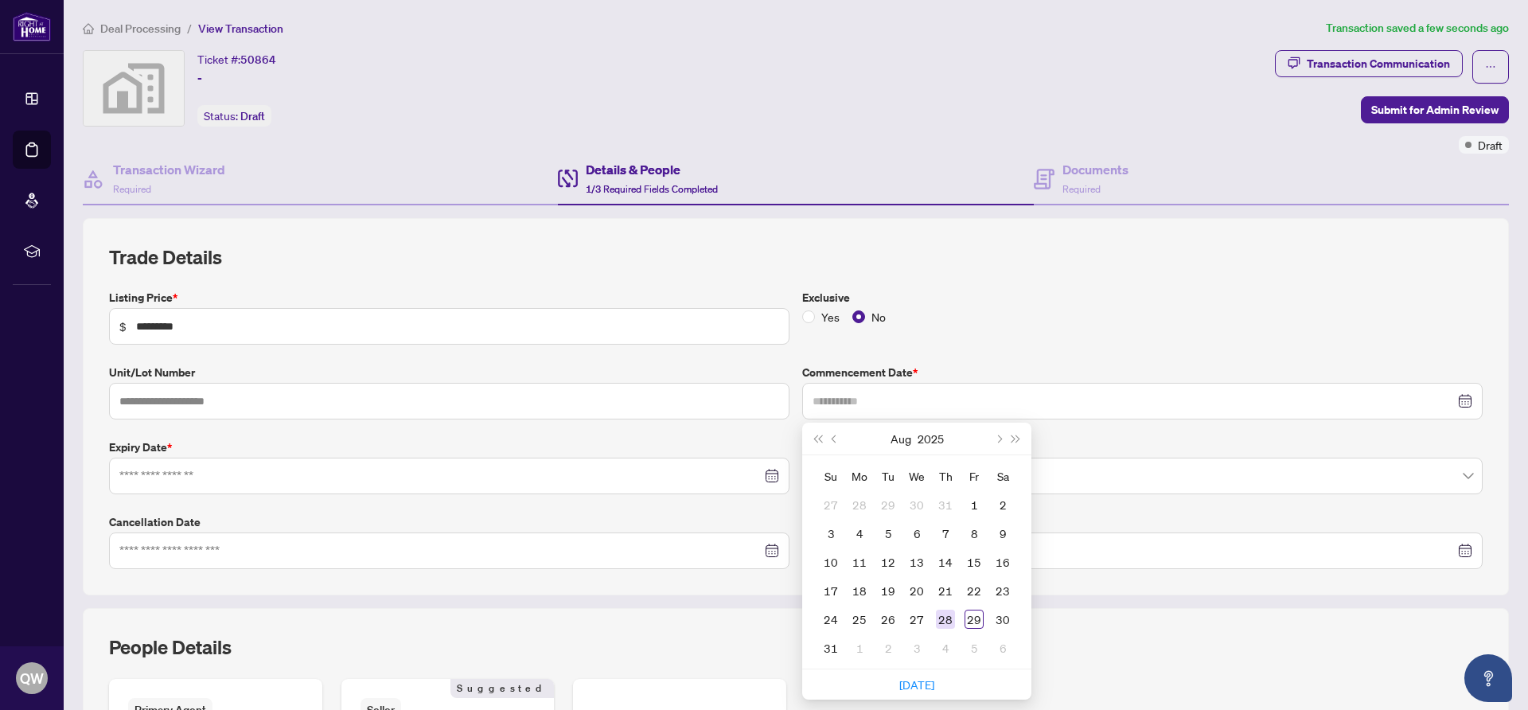
click at [950, 624] on div "28" at bounding box center [945, 619] width 19 height 19
click at [238, 483] on input at bounding box center [440, 476] width 642 height 18
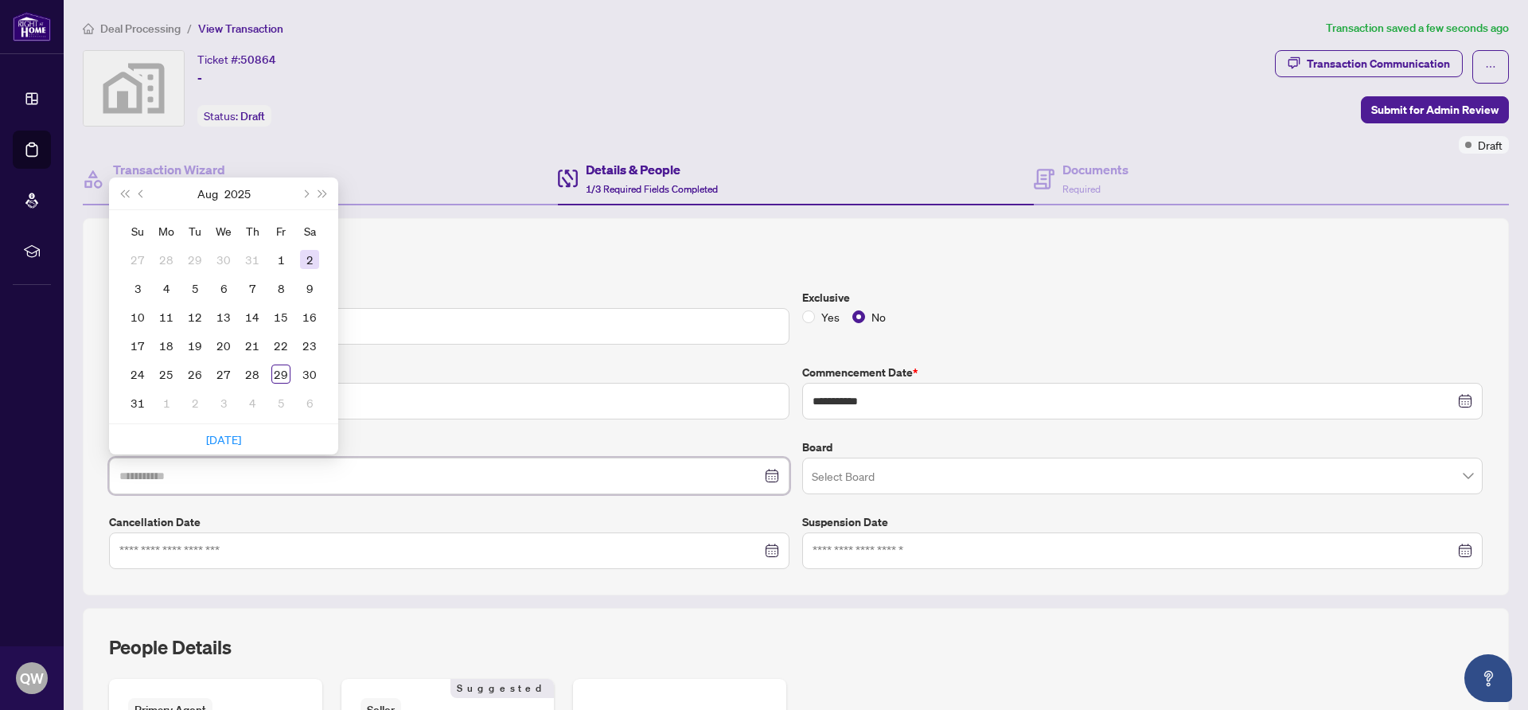
type input "**********"
click at [319, 190] on span "Next year (Control + right)" at bounding box center [323, 193] width 8 height 8
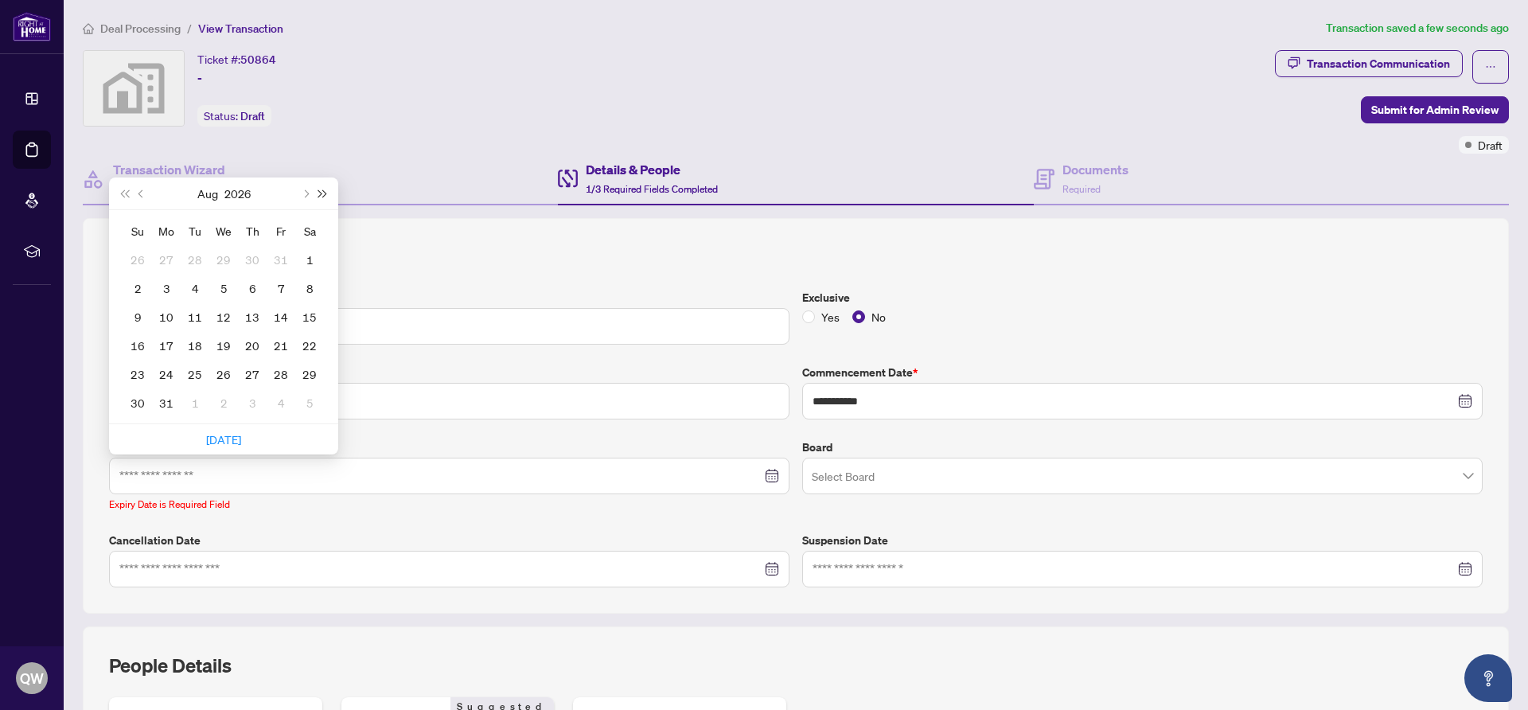
click at [319, 190] on span "Next year (Control + right)" at bounding box center [323, 193] width 8 height 8
click at [306, 194] on span "Next month (PageDown)" at bounding box center [305, 193] width 8 height 8
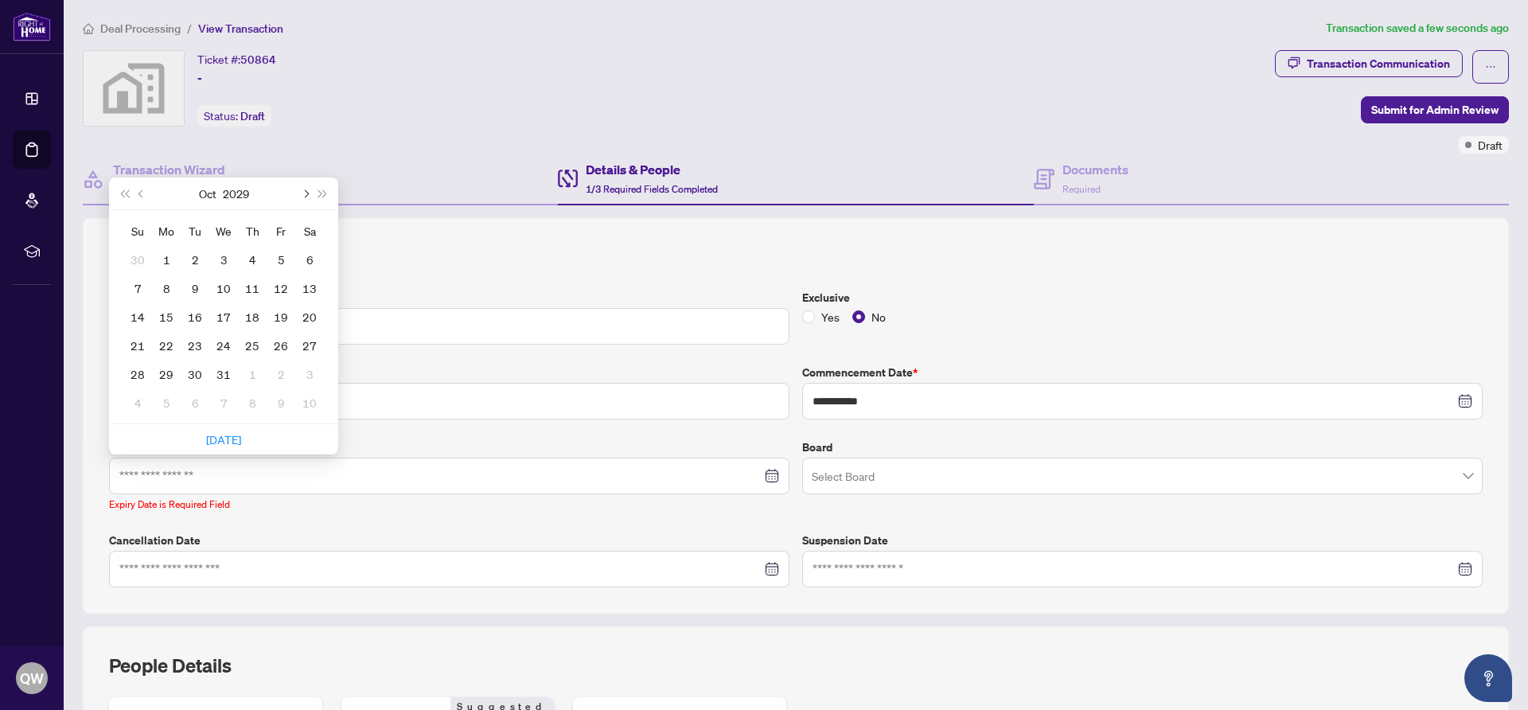
click at [306, 194] on span "Next month (PageDown)" at bounding box center [305, 193] width 8 height 8
type input "**********"
click at [167, 407] on div "31" at bounding box center [166, 402] width 19 height 19
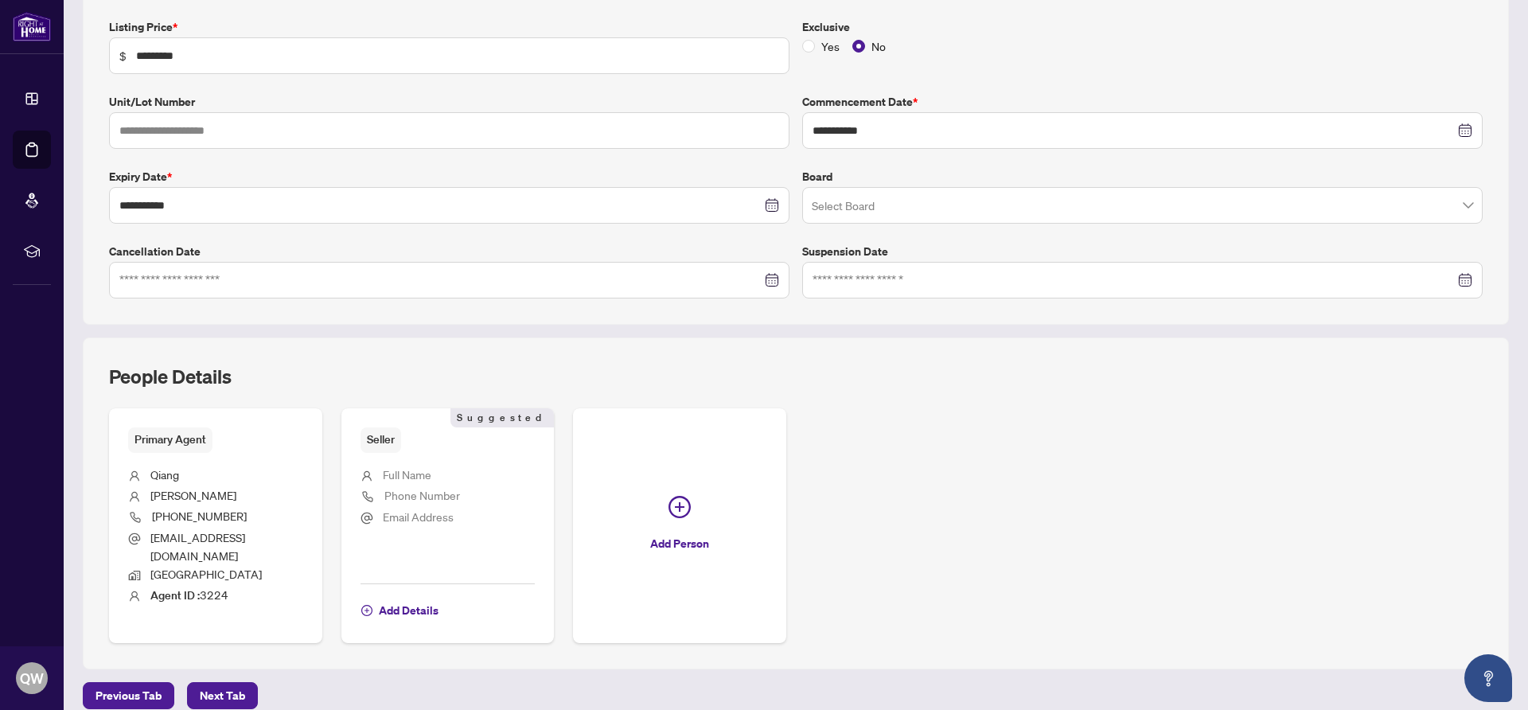
scroll to position [271, 0]
click at [232, 682] on span "Next Tab" at bounding box center [222, 694] width 45 height 25
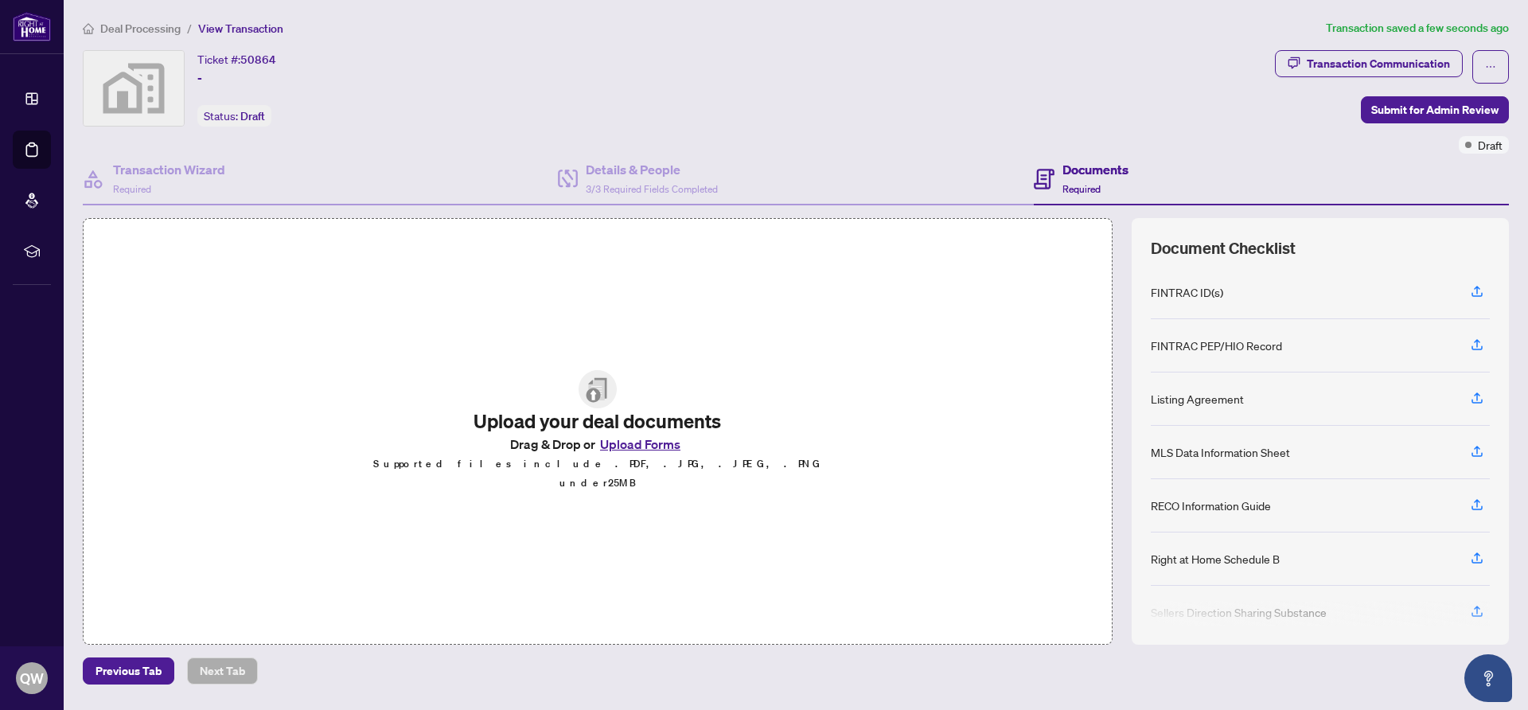
click at [1226, 399] on div "Listing Agreement" at bounding box center [1197, 399] width 93 height 18
click at [1478, 399] on icon "button" at bounding box center [1477, 398] width 14 height 14
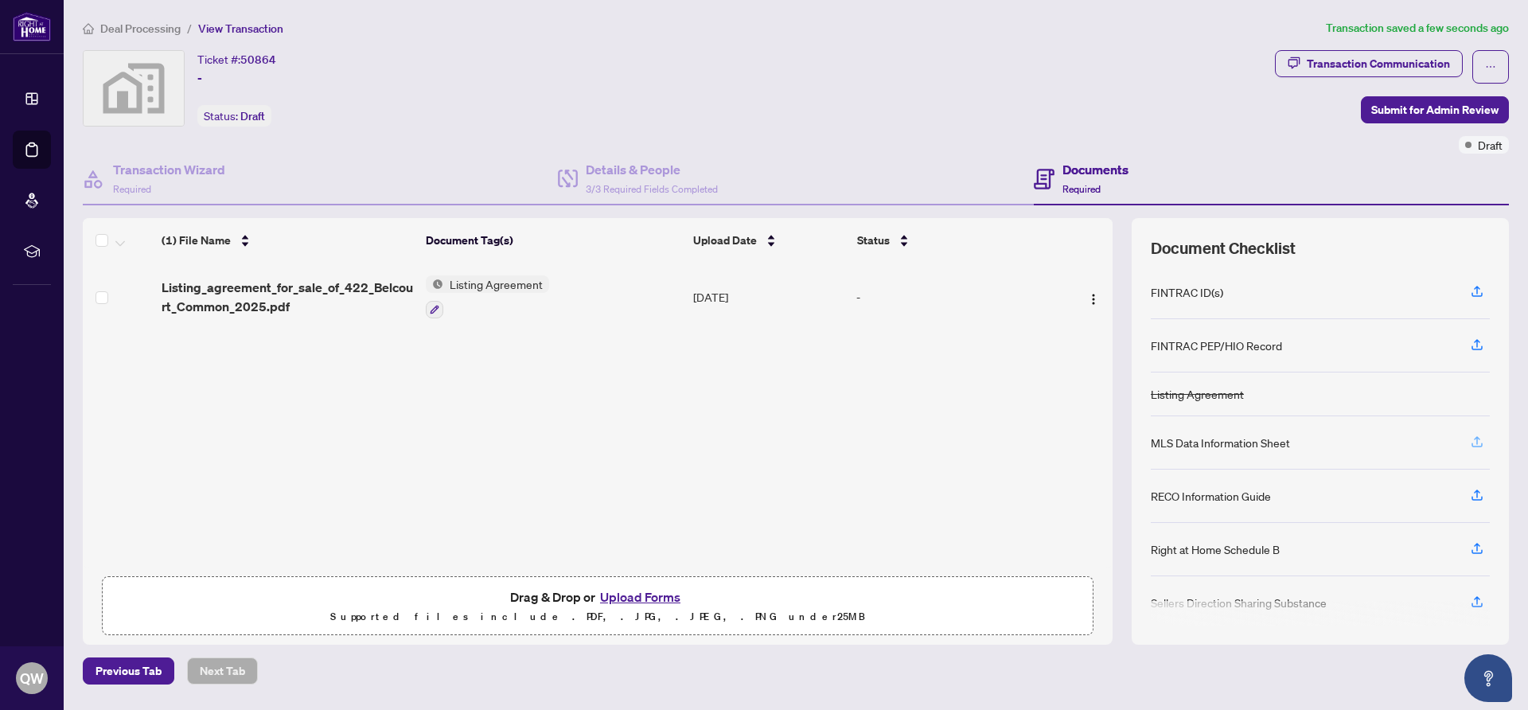
click at [1476, 443] on icon "button" at bounding box center [1477, 441] width 14 height 14
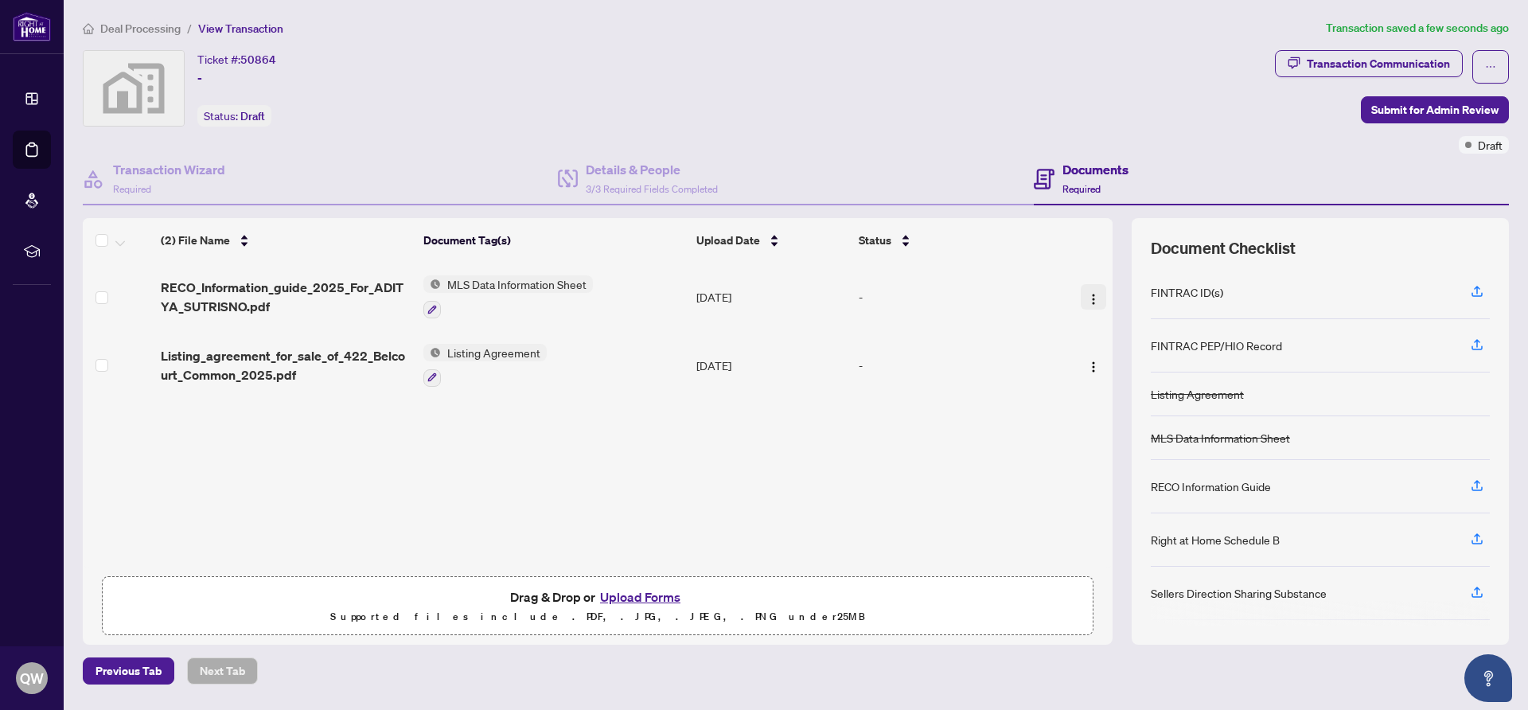
click at [1096, 295] on img "button" at bounding box center [1093, 299] width 13 height 13
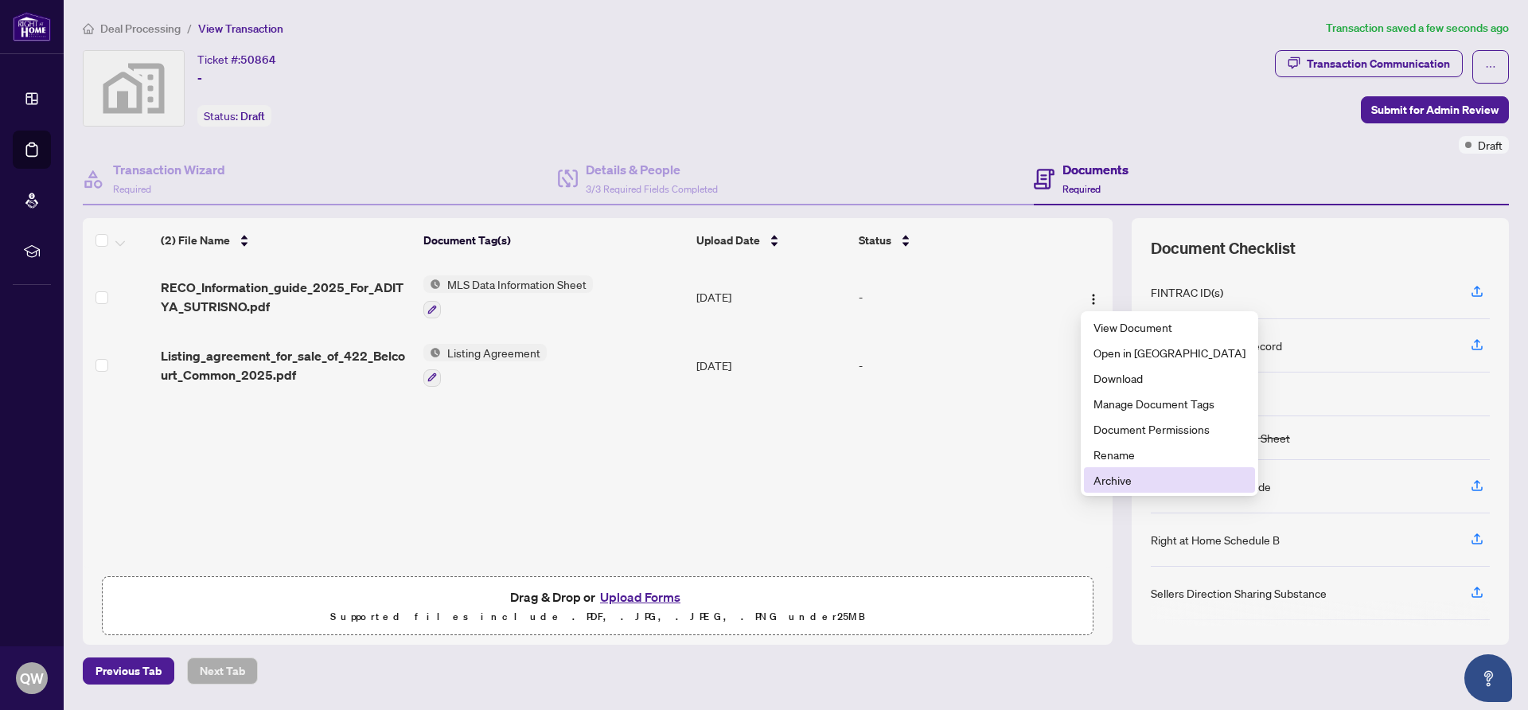
click at [1132, 479] on span "Archive" at bounding box center [1169, 480] width 152 height 18
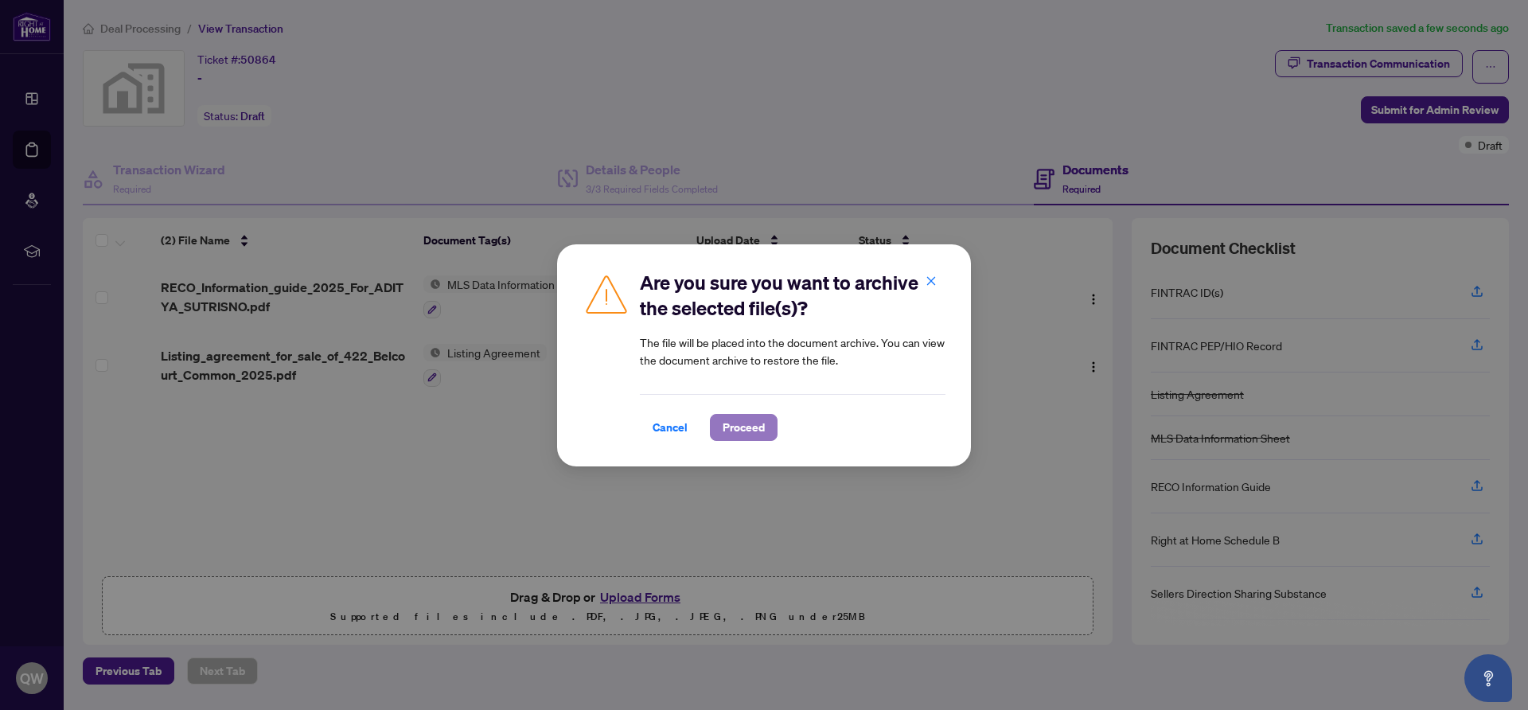
click at [754, 431] on span "Proceed" at bounding box center [744, 427] width 42 height 25
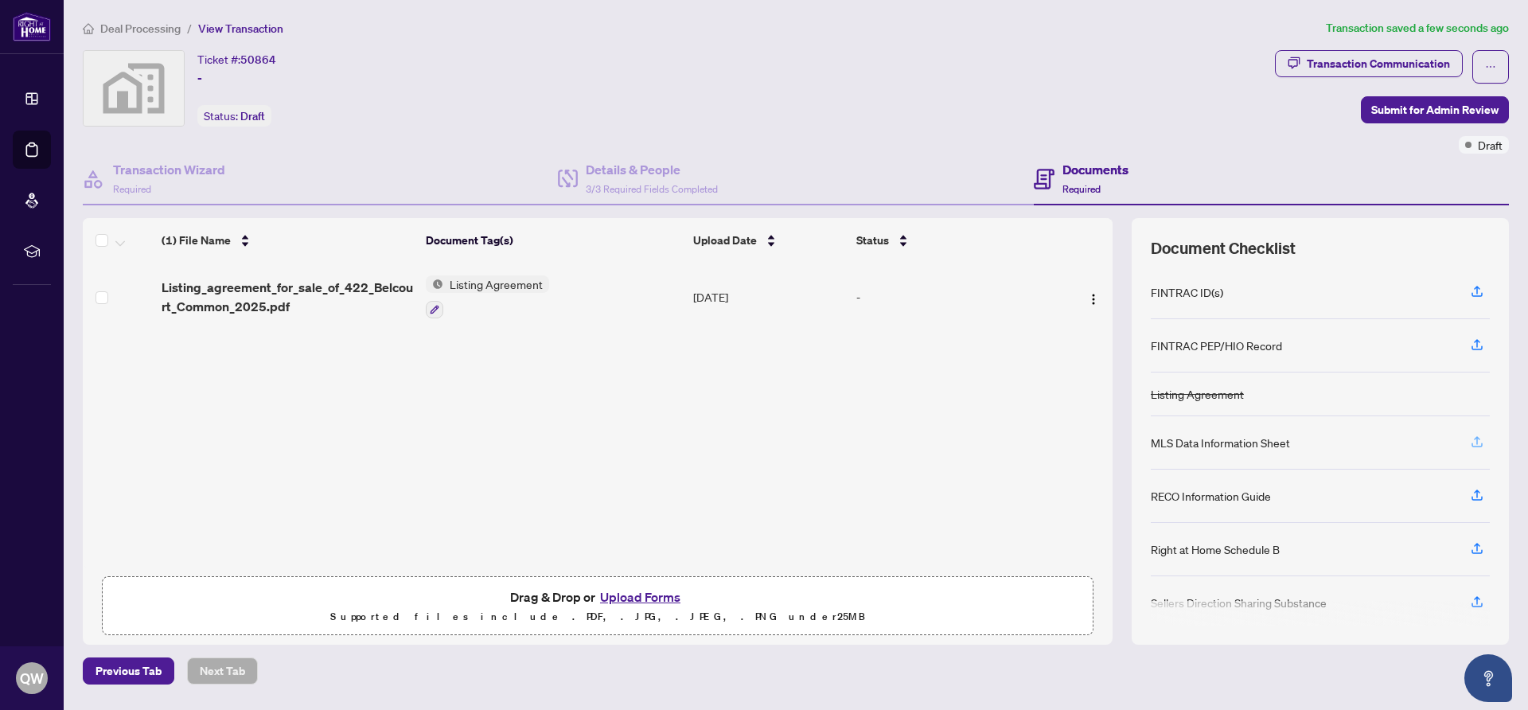
click at [1472, 442] on icon "button" at bounding box center [1477, 441] width 14 height 14
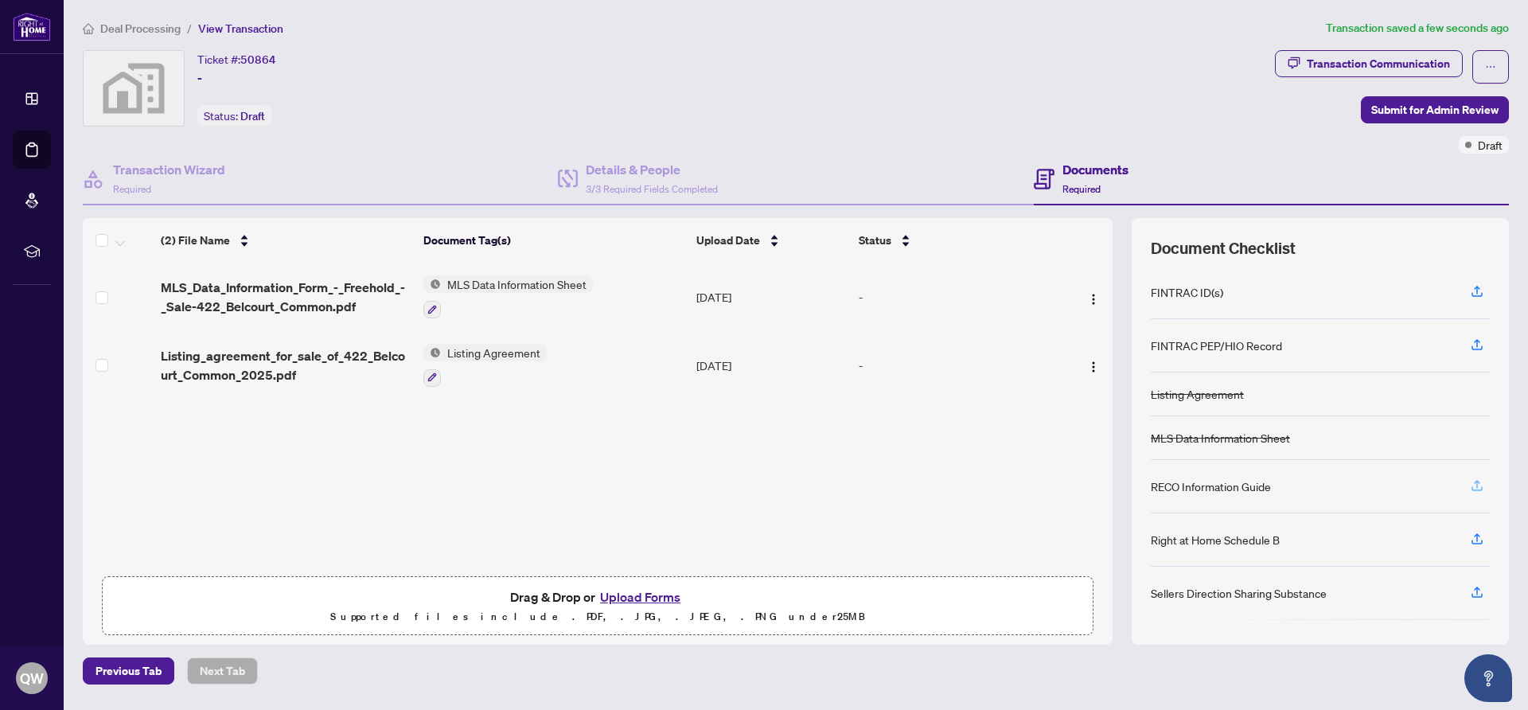
click at [1475, 485] on icon "button" at bounding box center [1477, 485] width 14 height 14
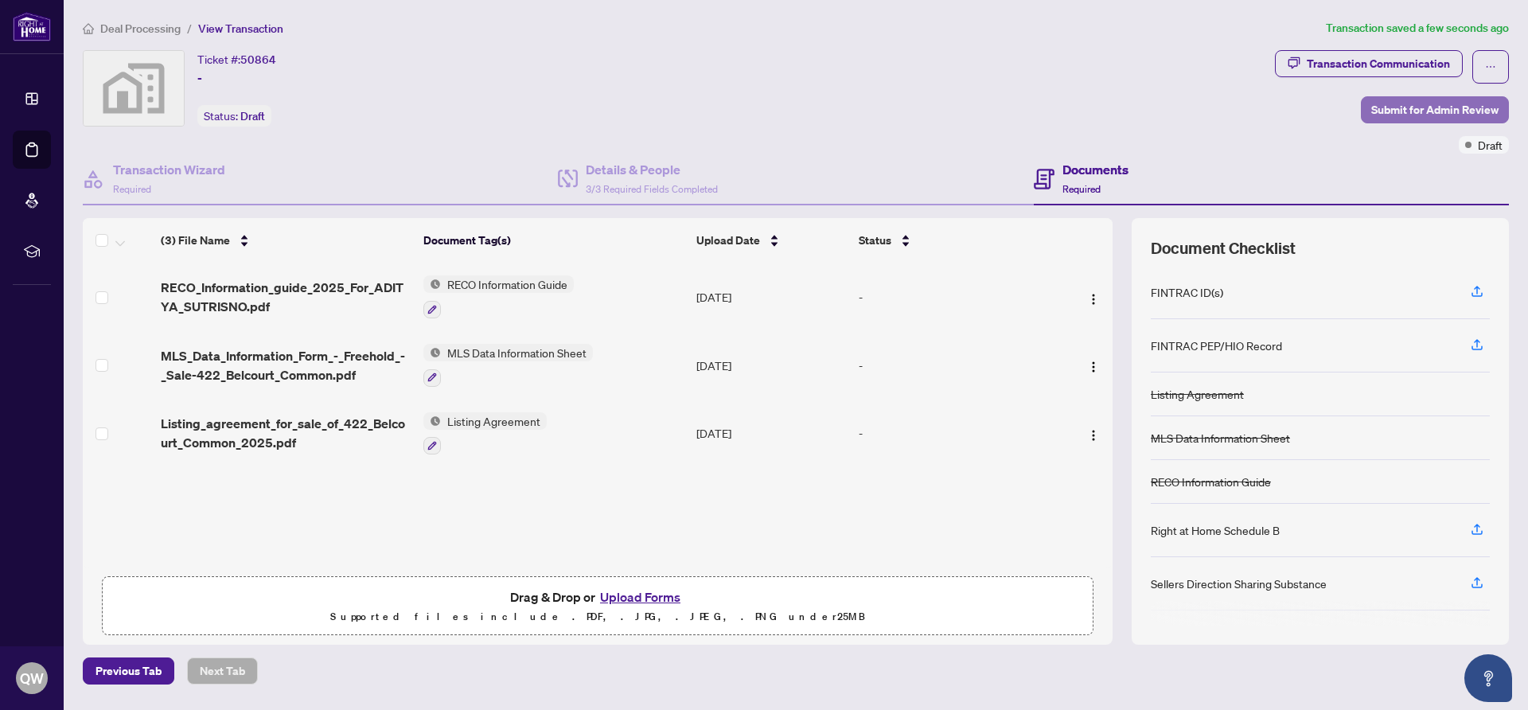
click at [1402, 111] on span "Submit for Admin Review" at bounding box center [1434, 109] width 127 height 25
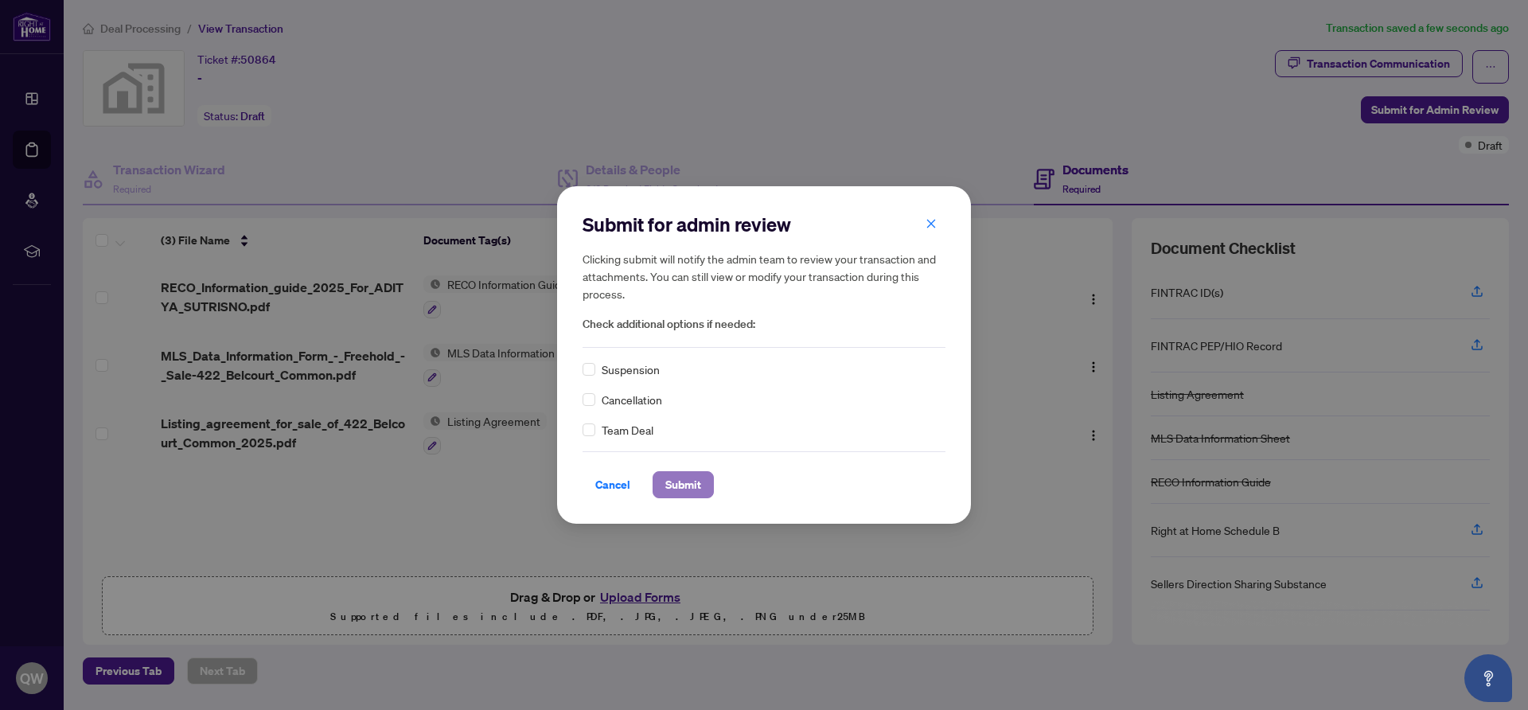
click at [688, 481] on span "Submit" at bounding box center [683, 484] width 36 height 25
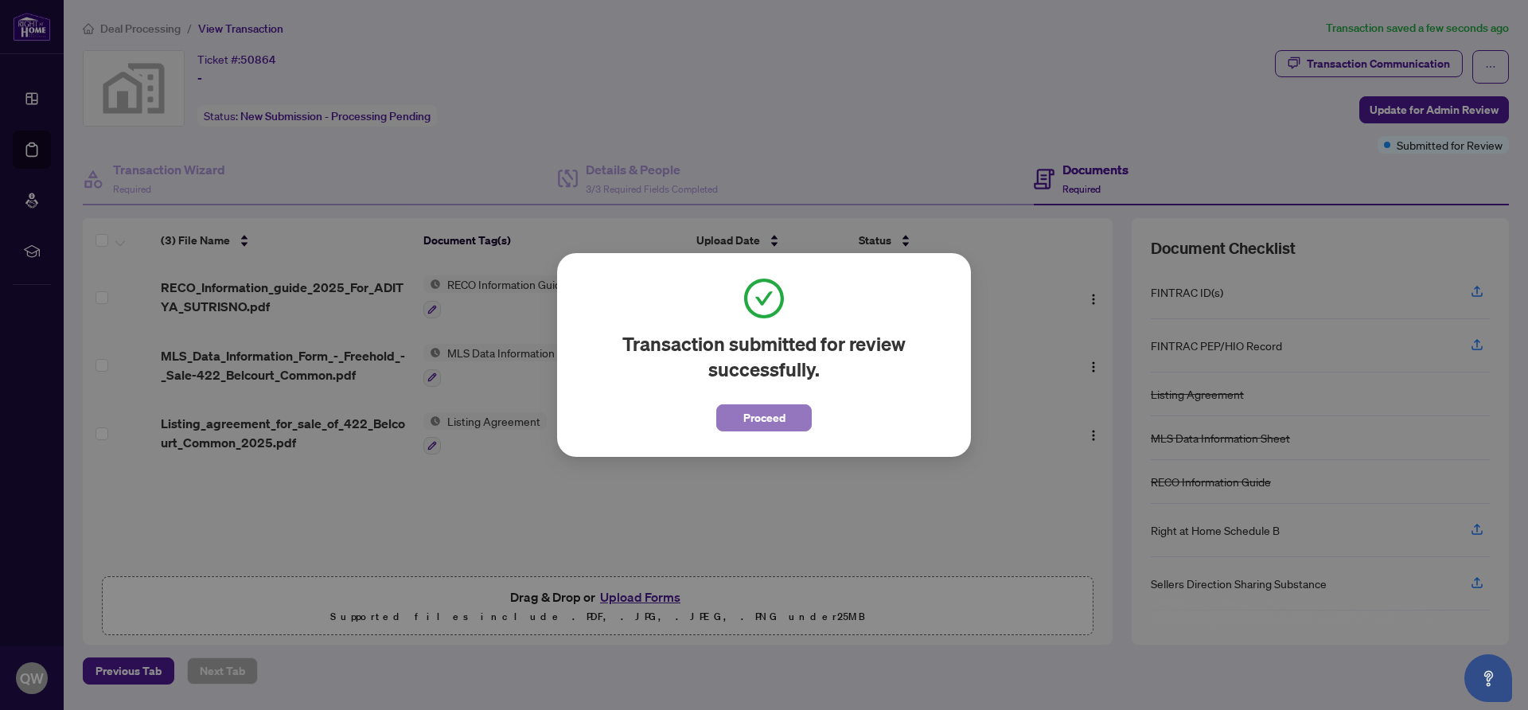
click at [763, 419] on span "Proceed" at bounding box center [764, 417] width 42 height 25
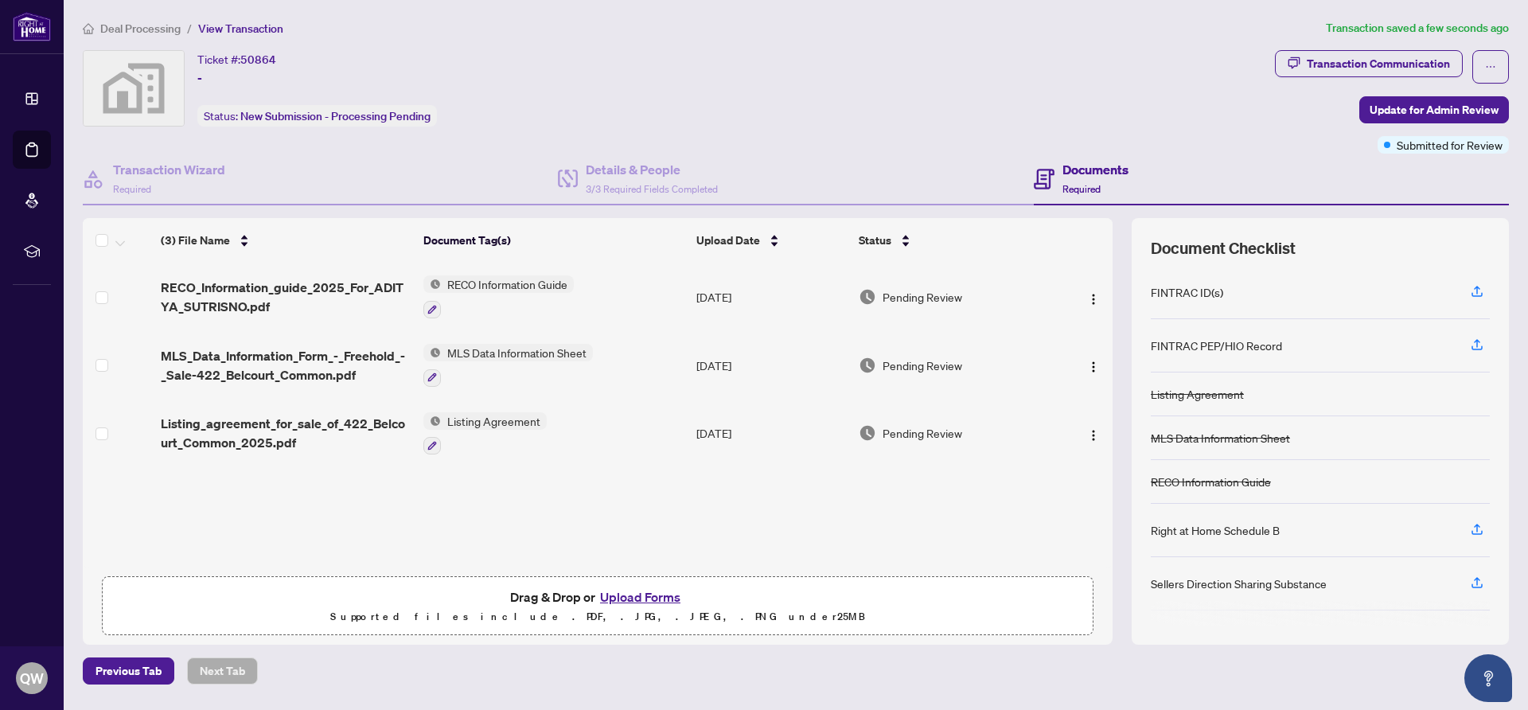
click at [137, 31] on span "Deal Processing" at bounding box center [140, 28] width 80 height 14
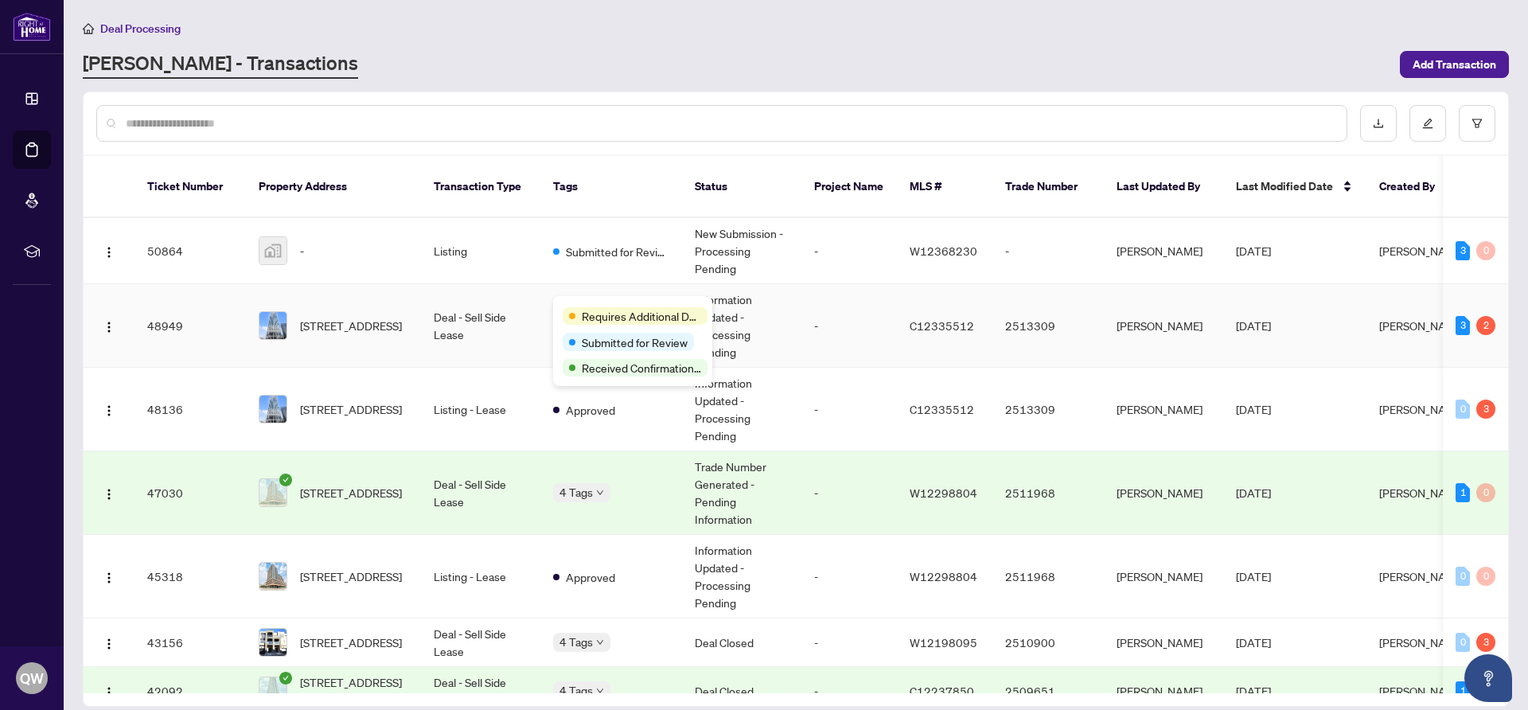
click at [575, 301] on div "Requires Additional Docs Submitted for Review Received Confirmation of Closing" at bounding box center [632, 341] width 159 height 90
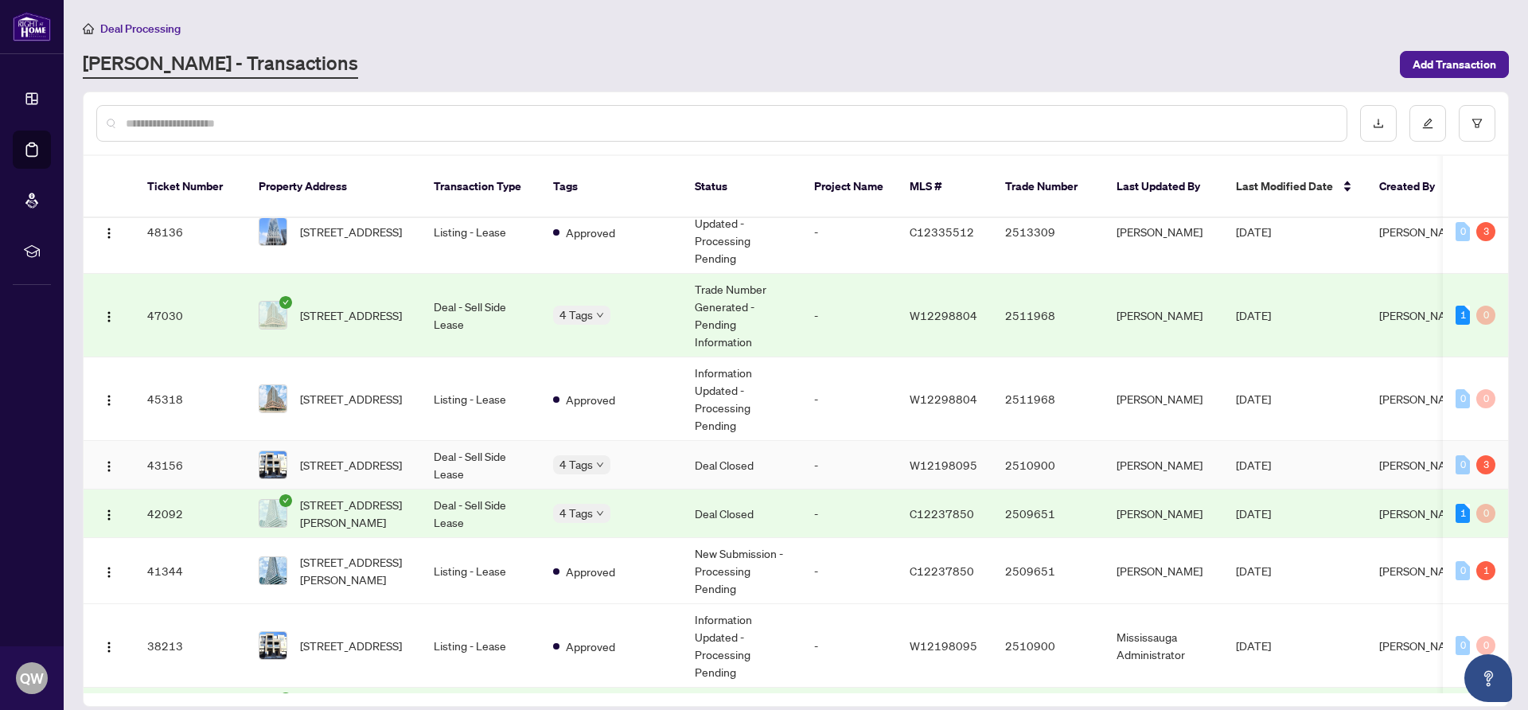
scroll to position [181, 0]
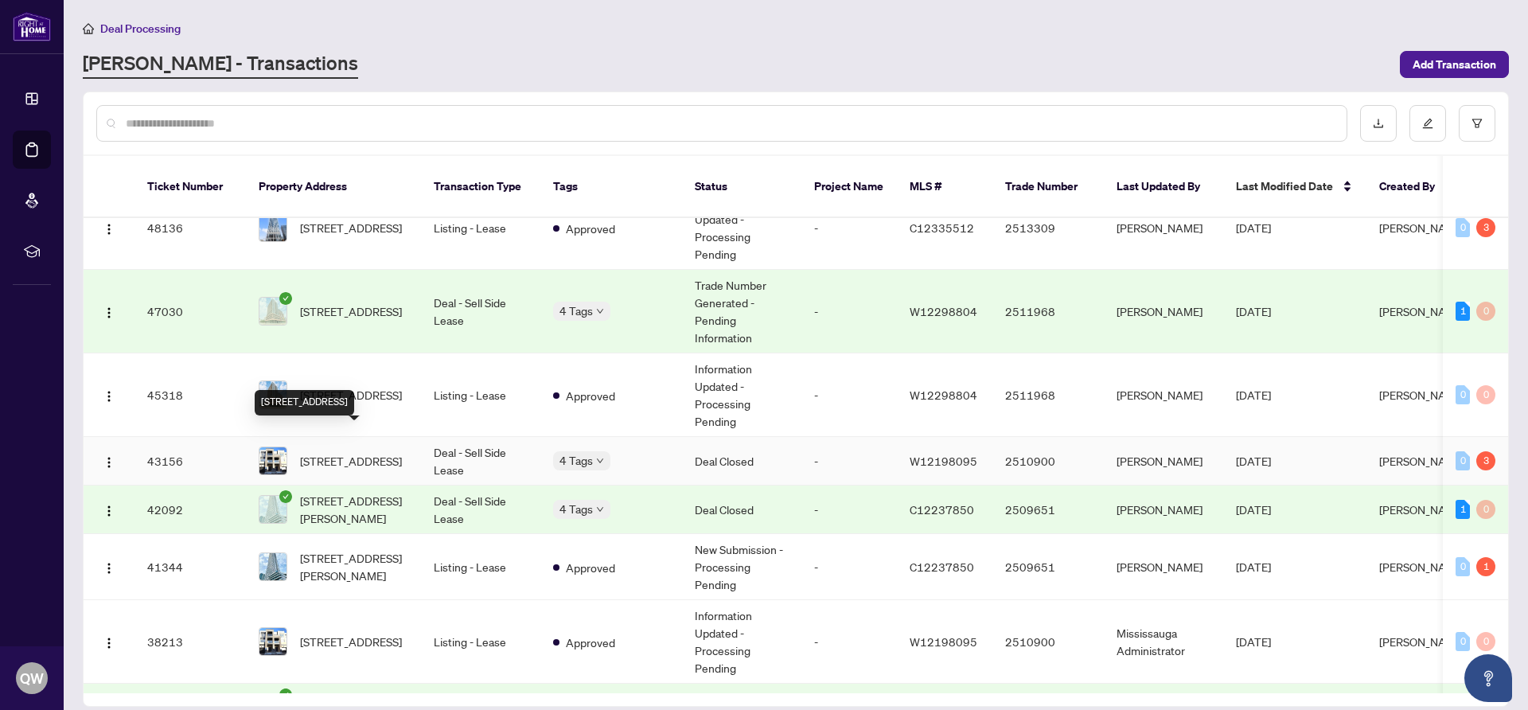
click at [388, 452] on span "[STREET_ADDRESS]" at bounding box center [351, 461] width 102 height 18
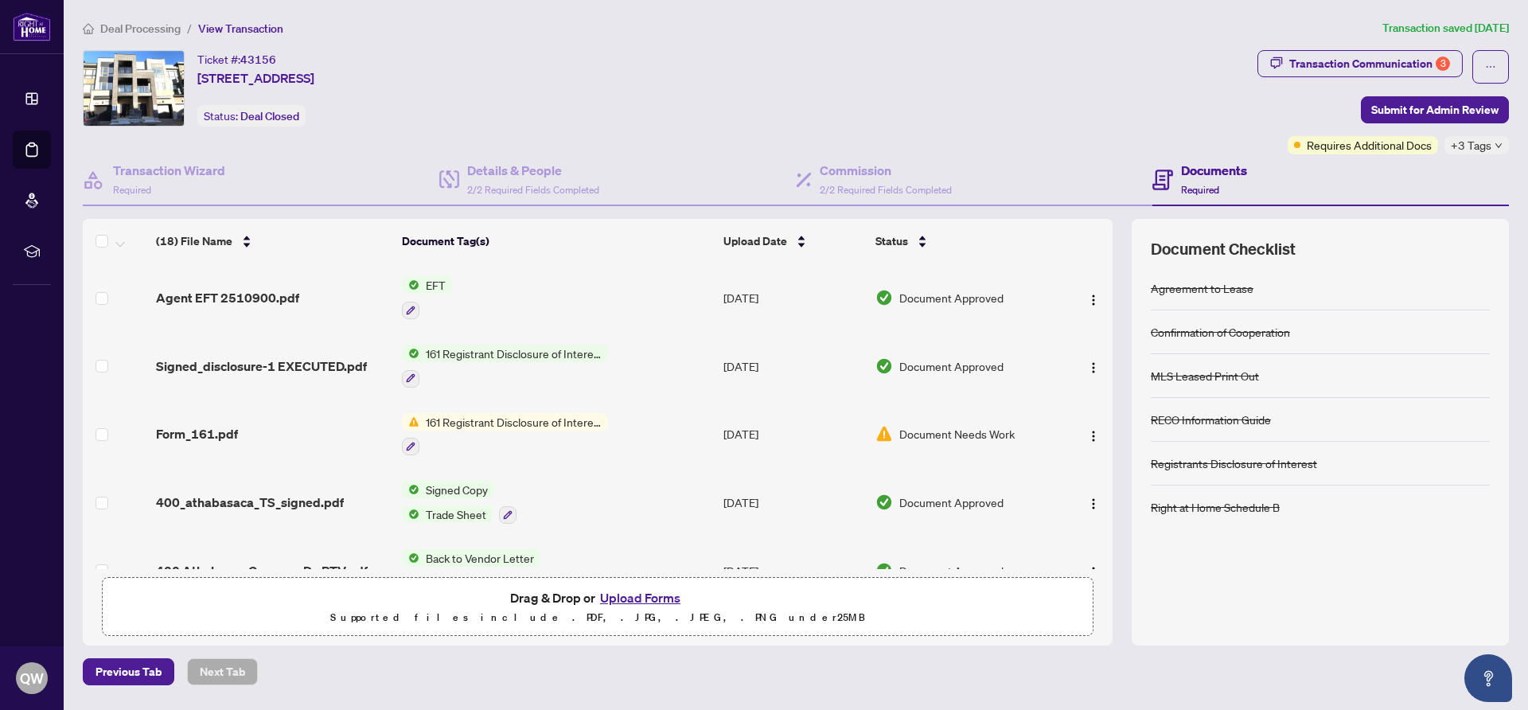
click at [439, 285] on span "EFT" at bounding box center [435, 285] width 33 height 18
click at [958, 301] on span "Document Approved" at bounding box center [951, 298] width 104 height 18
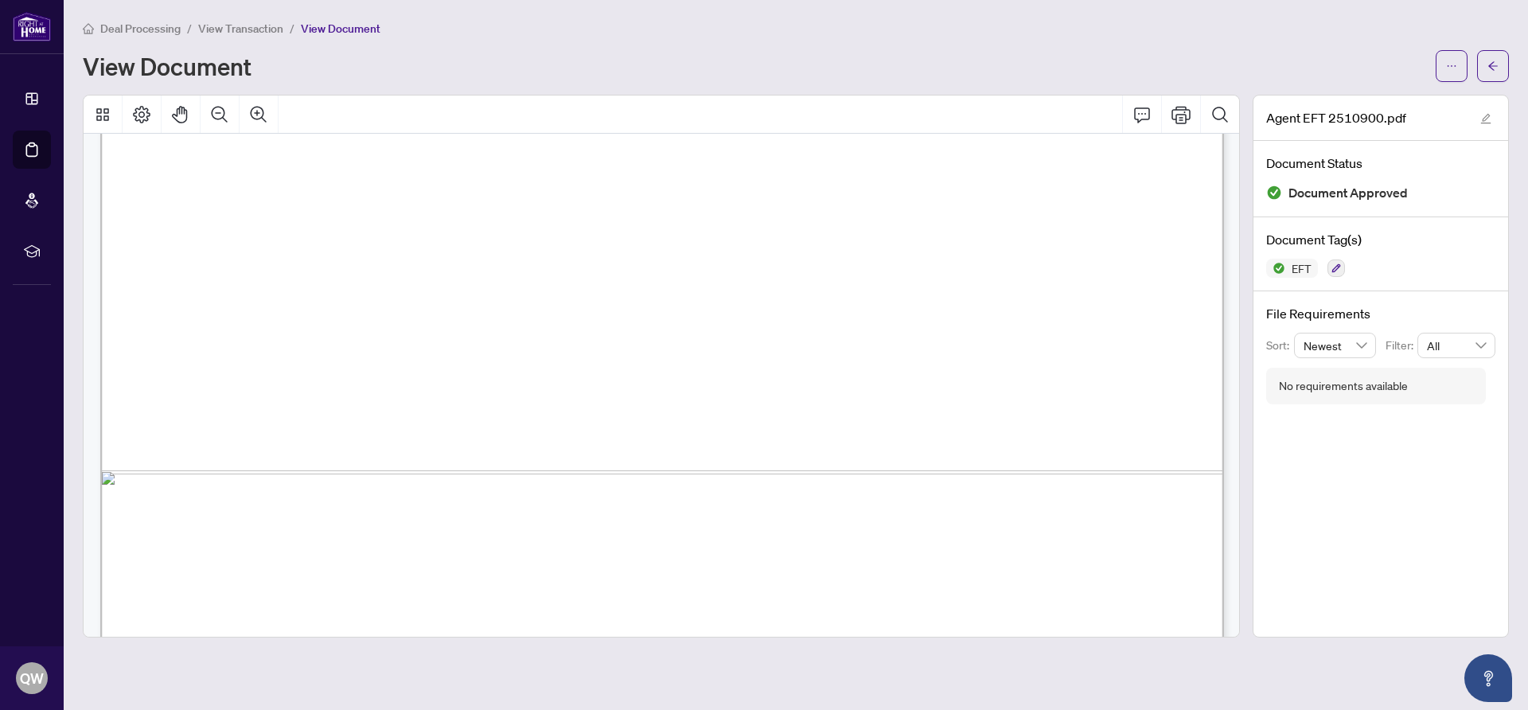
scroll to position [902, 0]
